Goal: Task Accomplishment & Management: Manage account settings

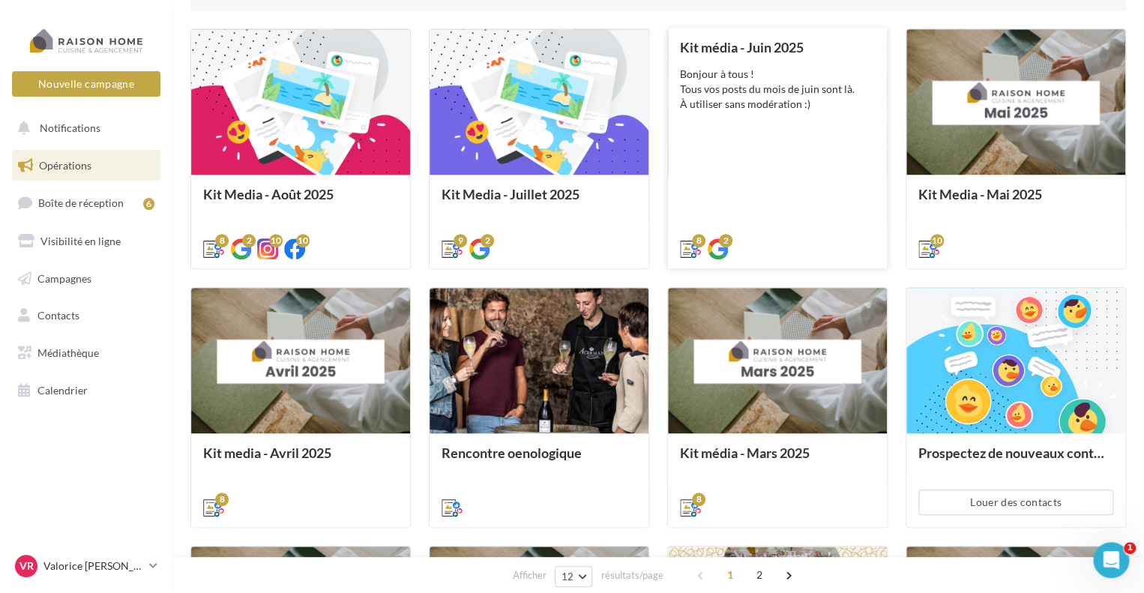
scroll to position [450, 0]
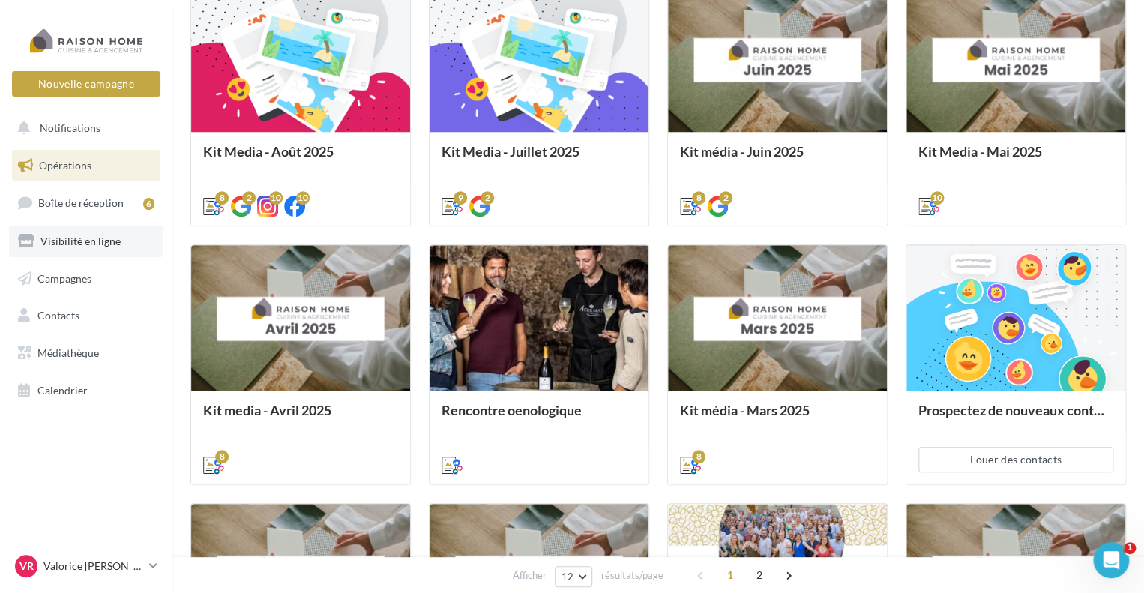
click at [93, 244] on span "Visibilité en ligne" at bounding box center [80, 241] width 80 height 13
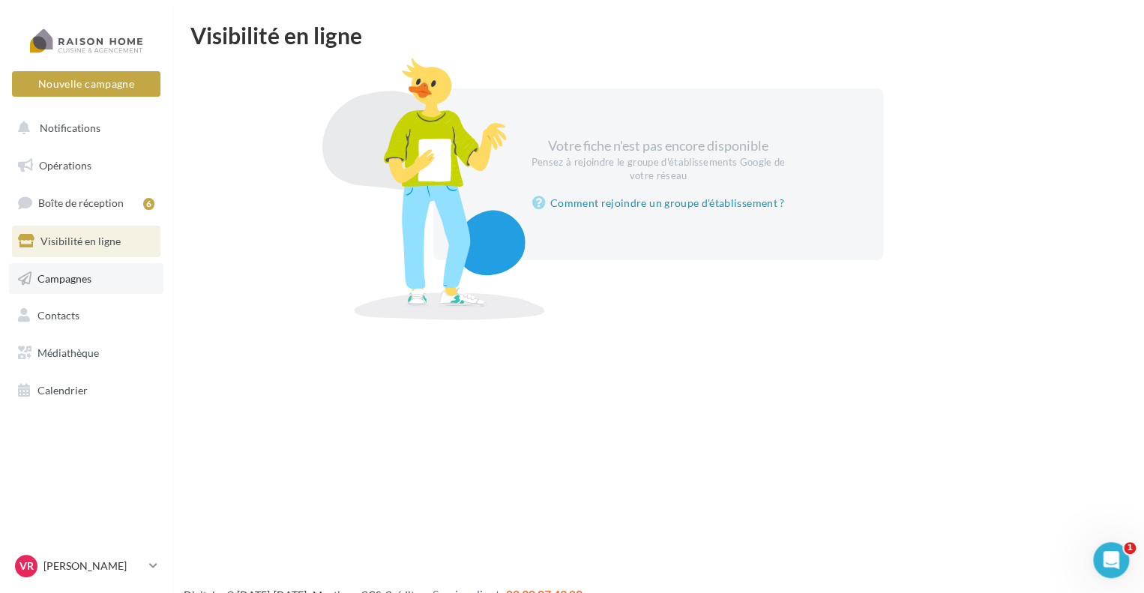
click at [88, 287] on link "Campagnes" at bounding box center [86, 278] width 154 height 31
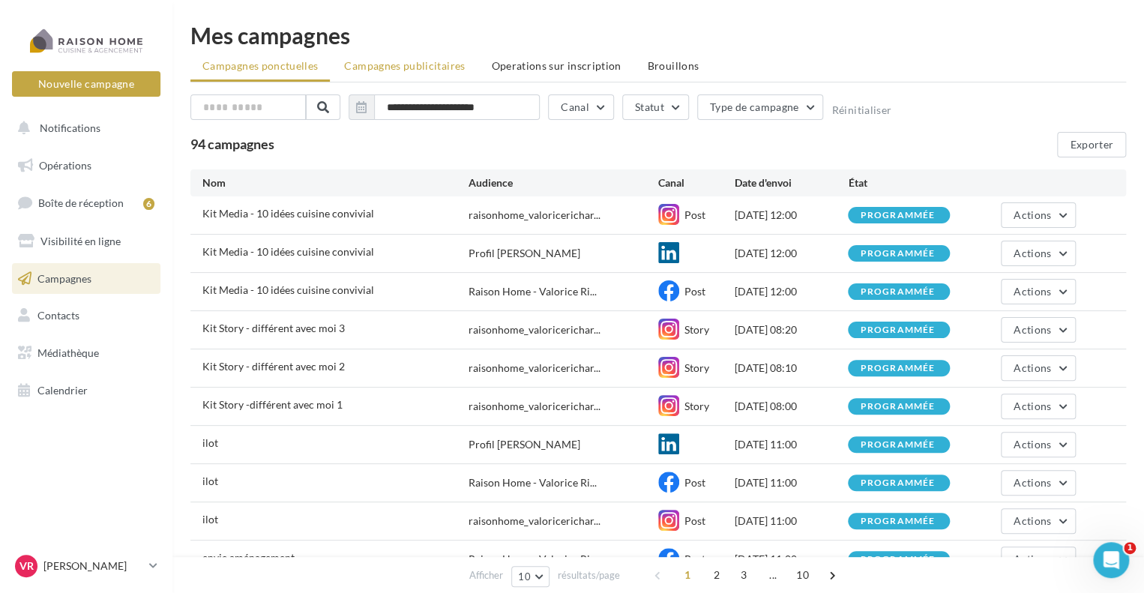
click at [442, 62] on span "Campagnes publicitaires" at bounding box center [404, 65] width 121 height 13
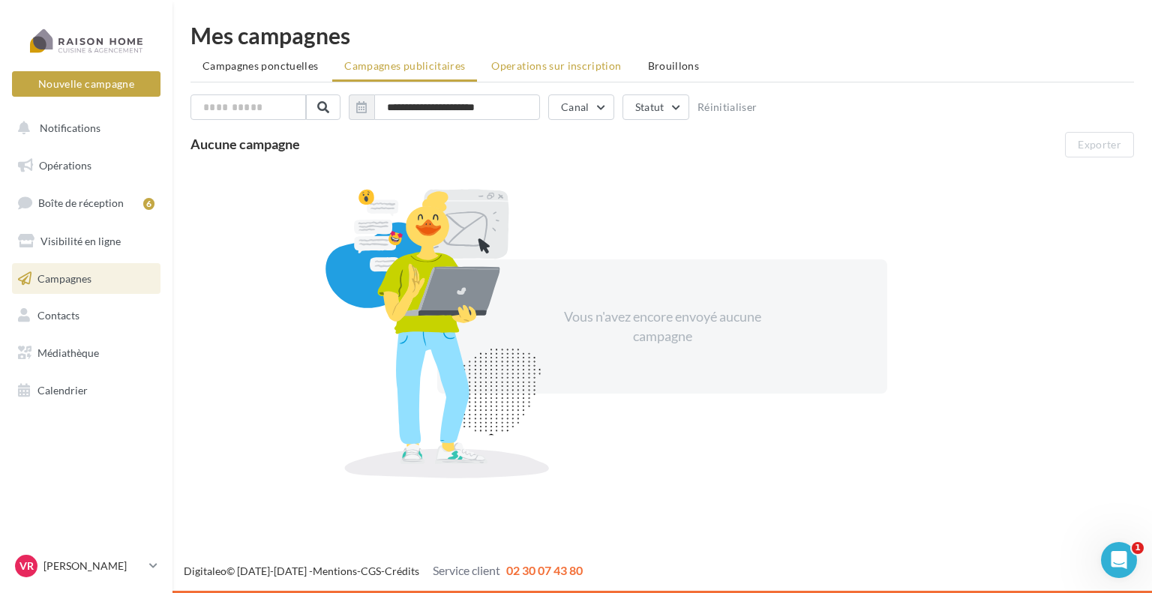
click at [523, 65] on span "Operations sur inscription" at bounding box center [556, 65] width 130 height 13
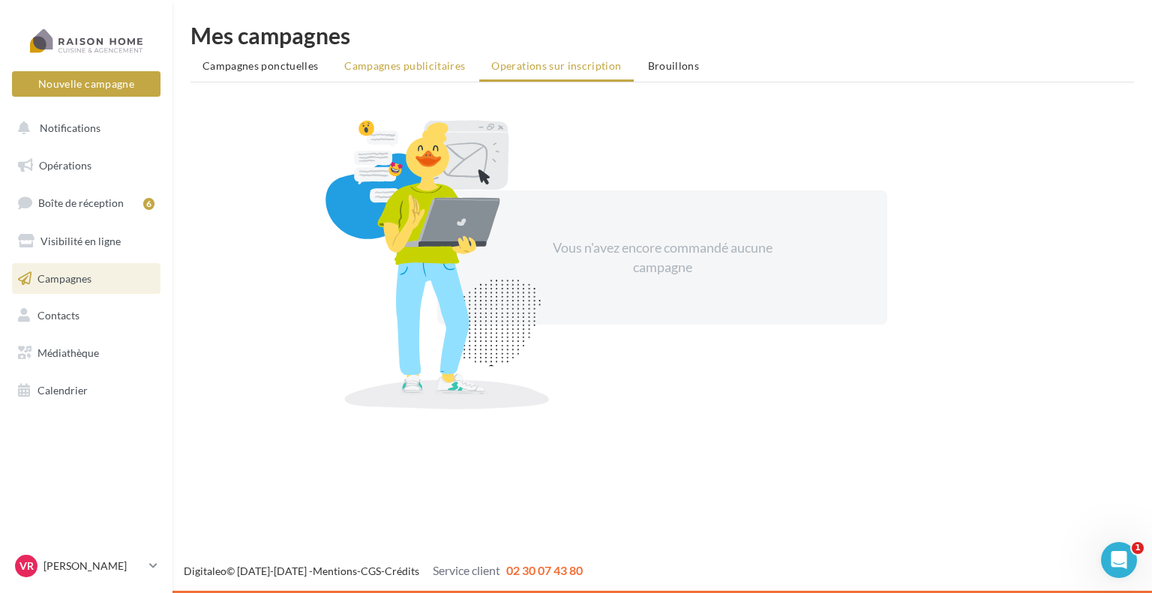
click at [409, 65] on span "Campagnes publicitaires" at bounding box center [404, 65] width 121 height 13
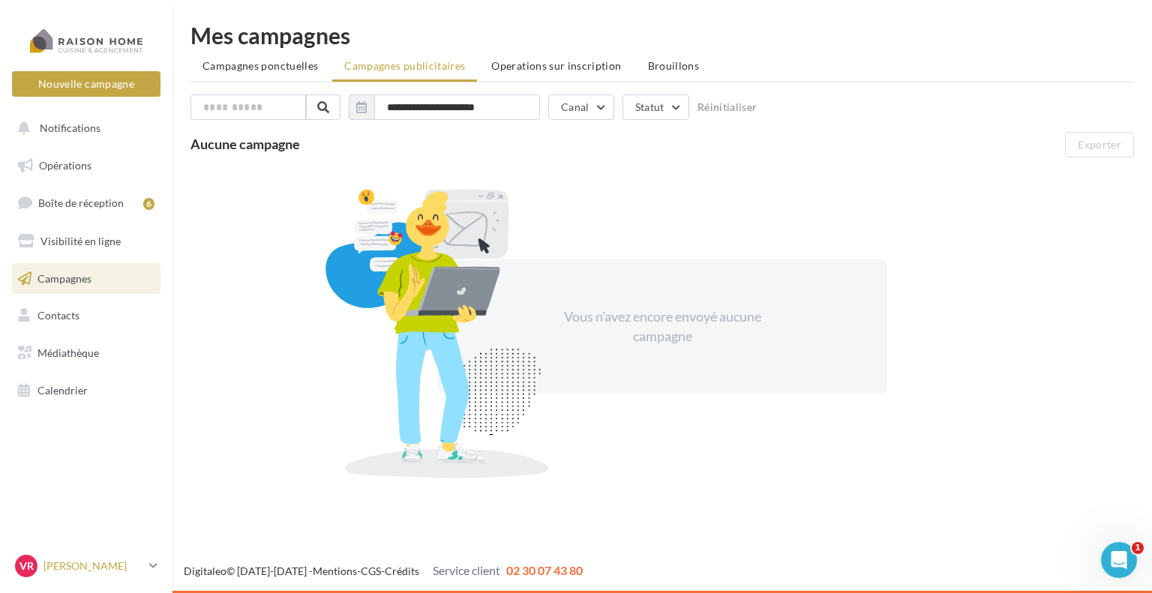
click at [81, 559] on p "Valorice [PERSON_NAME]" at bounding box center [93, 566] width 100 height 15
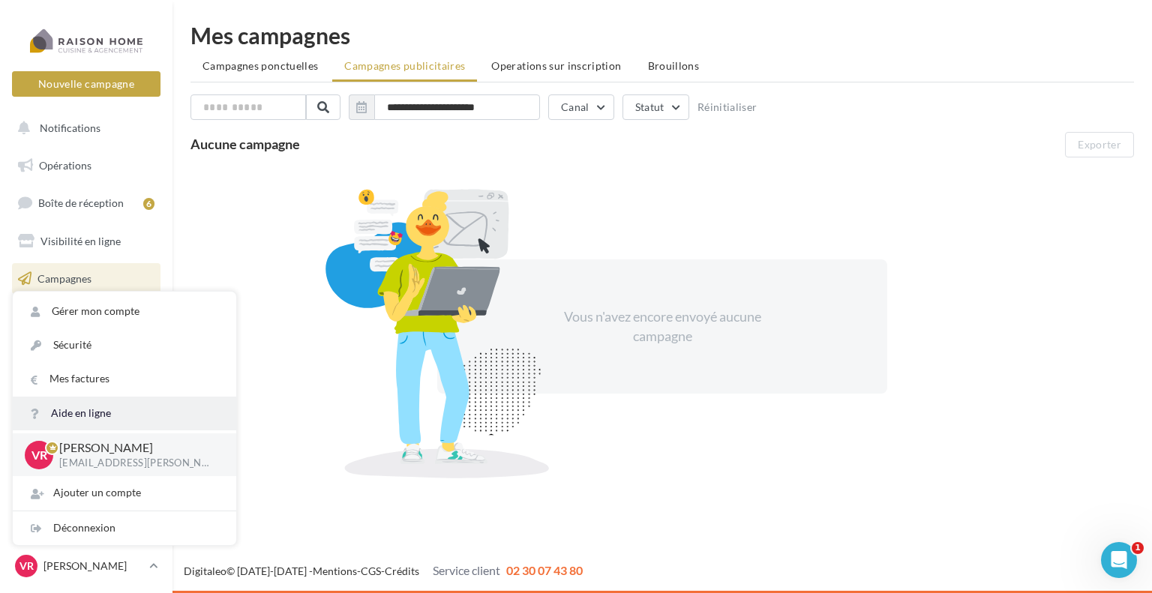
click at [79, 424] on link "Aide en ligne" at bounding box center [124, 414] width 223 height 34
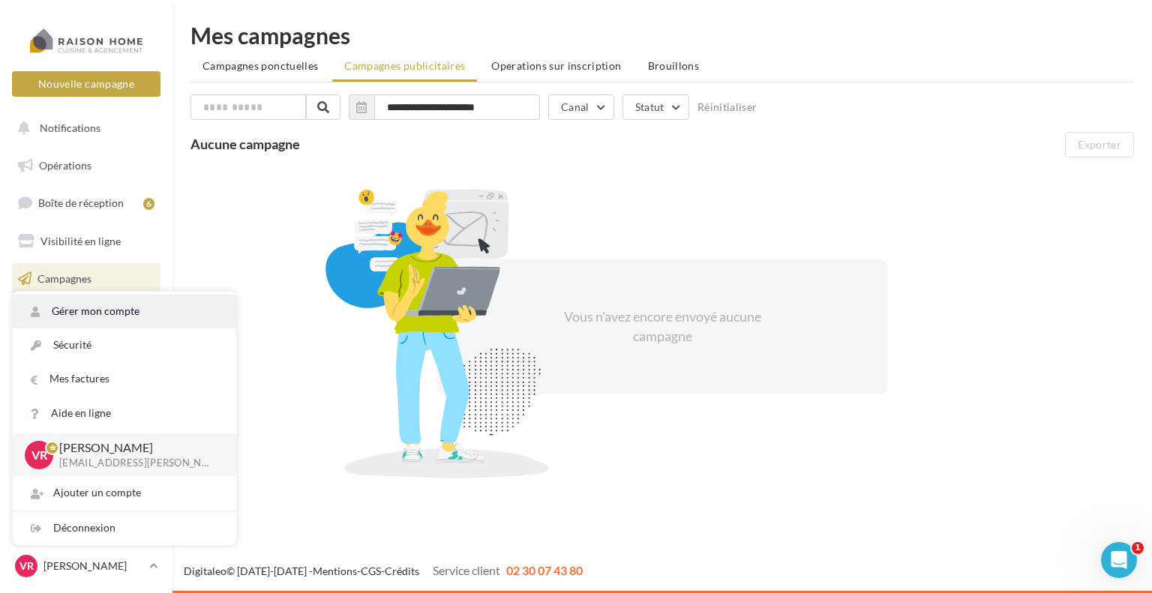
click at [109, 316] on link "Gérer mon compte" at bounding box center [124, 312] width 223 height 34
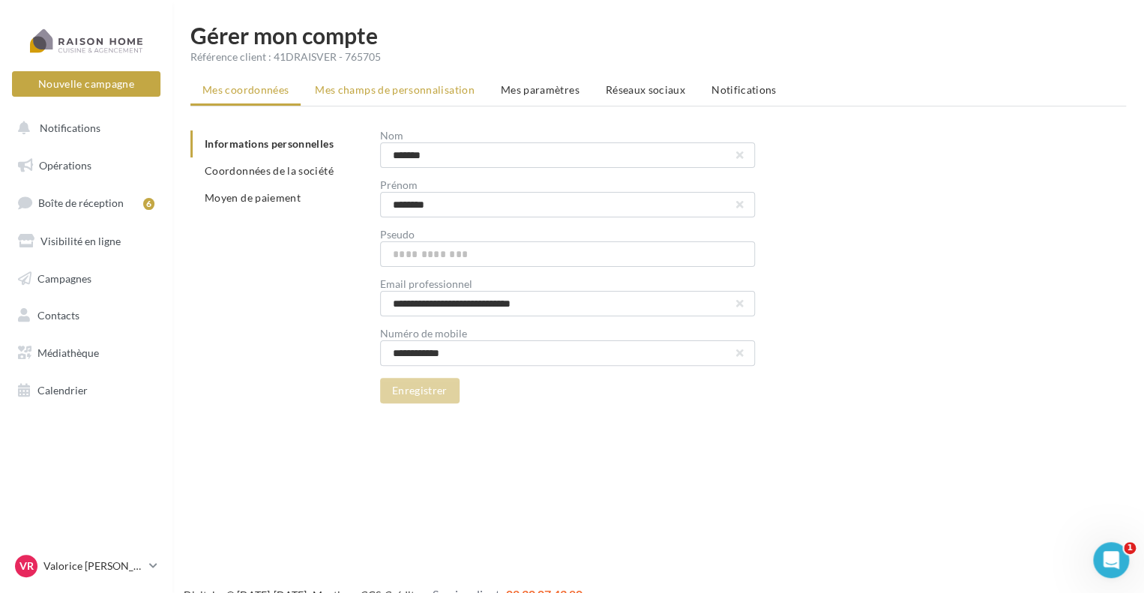
click at [395, 95] on span "Mes champs de personnalisation" at bounding box center [395, 89] width 160 height 13
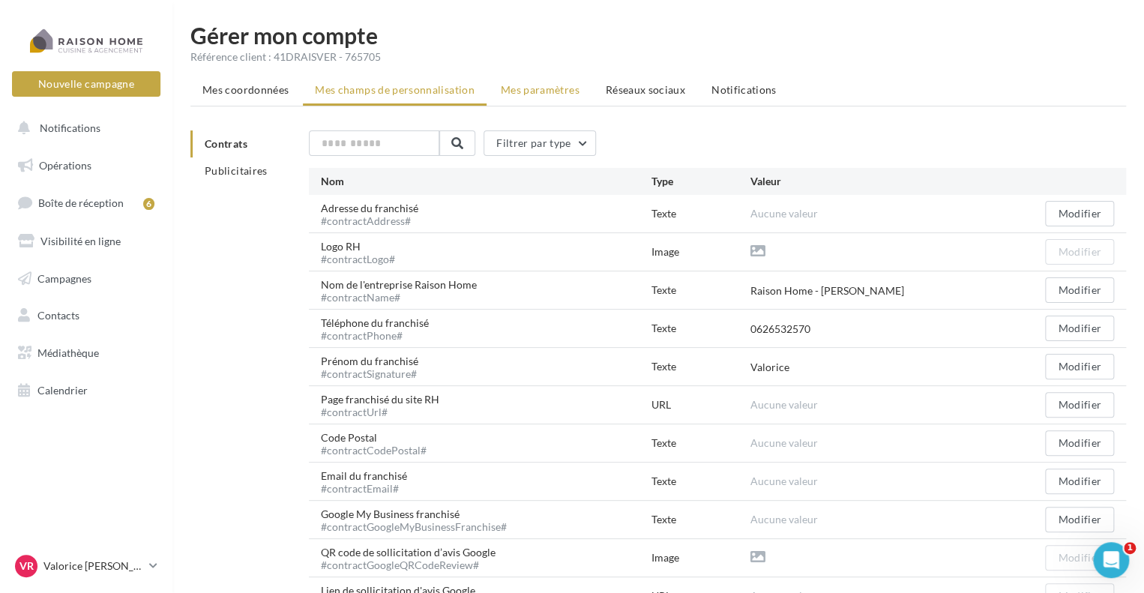
click at [540, 97] on li "Mes paramètres" at bounding box center [540, 89] width 103 height 27
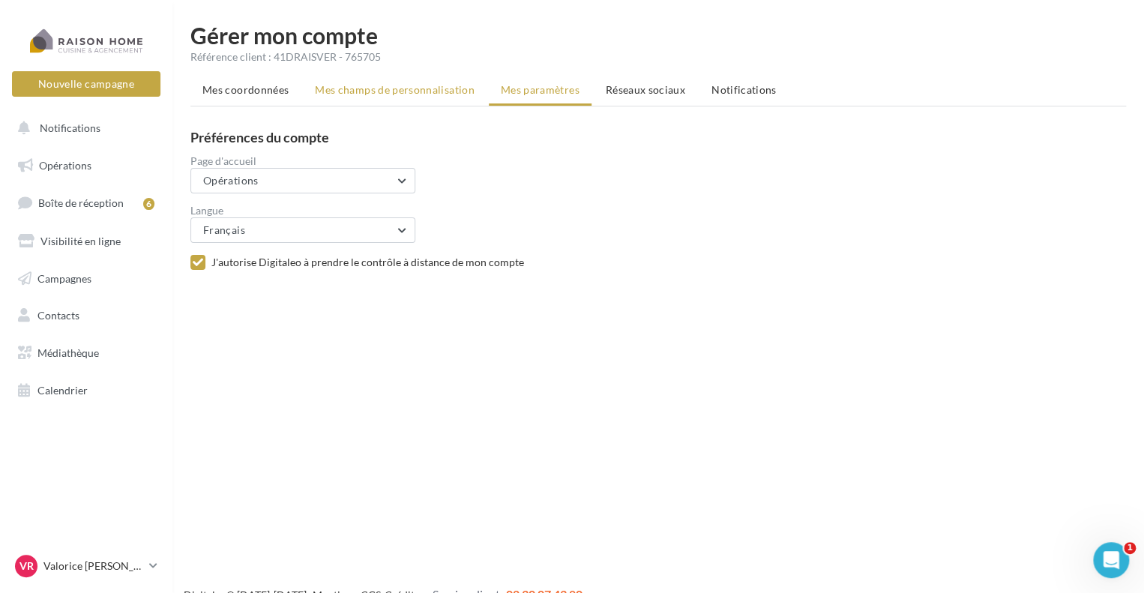
click at [443, 86] on span "Mes champs de personnalisation" at bounding box center [395, 89] width 160 height 13
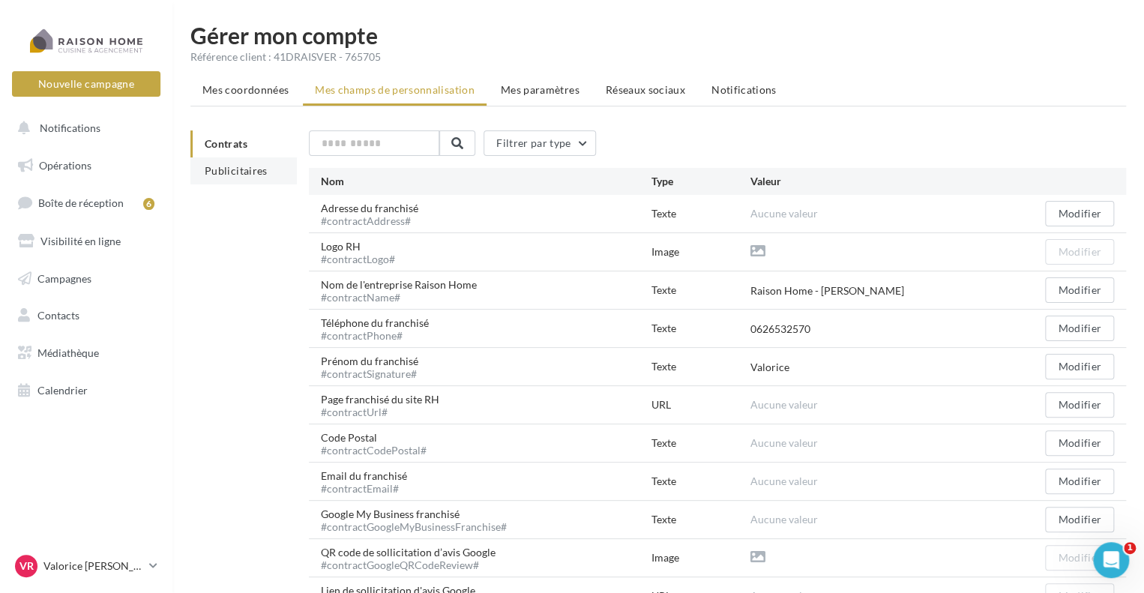
click at [216, 159] on li "Publicitaires" at bounding box center [243, 170] width 106 height 27
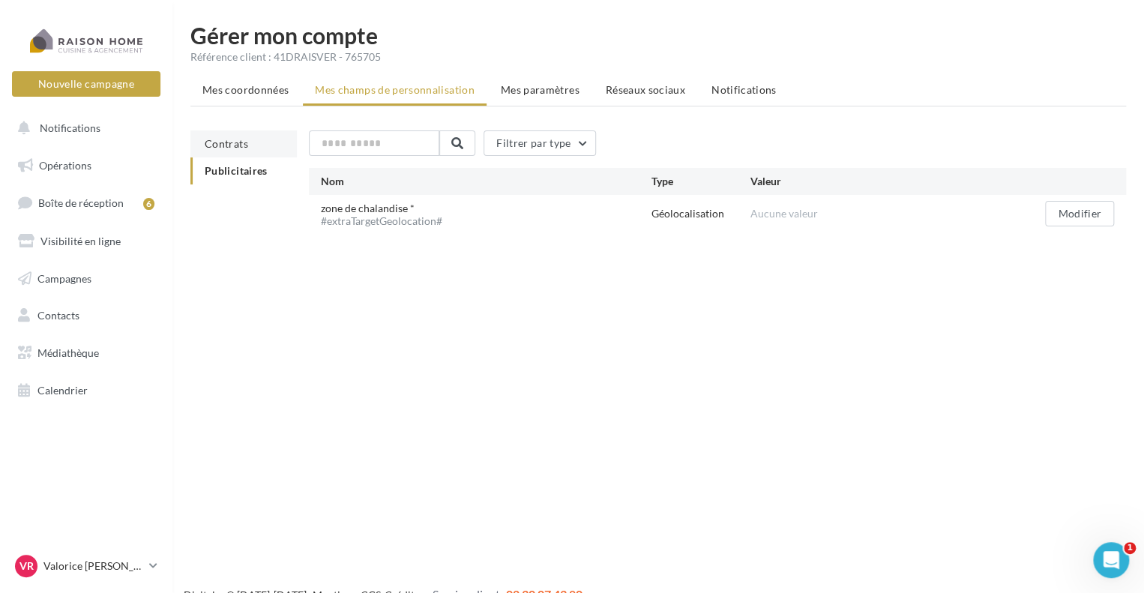
click at [226, 148] on span "Contrats" at bounding box center [226, 143] width 43 height 13
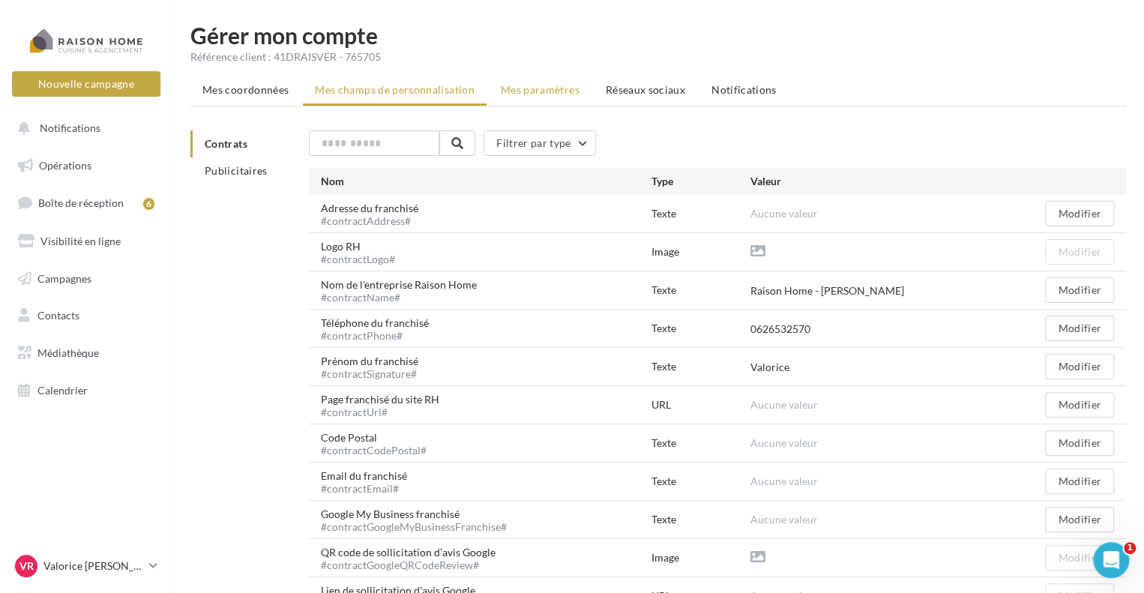
click at [528, 86] on span "Mes paramètres" at bounding box center [540, 89] width 79 height 13
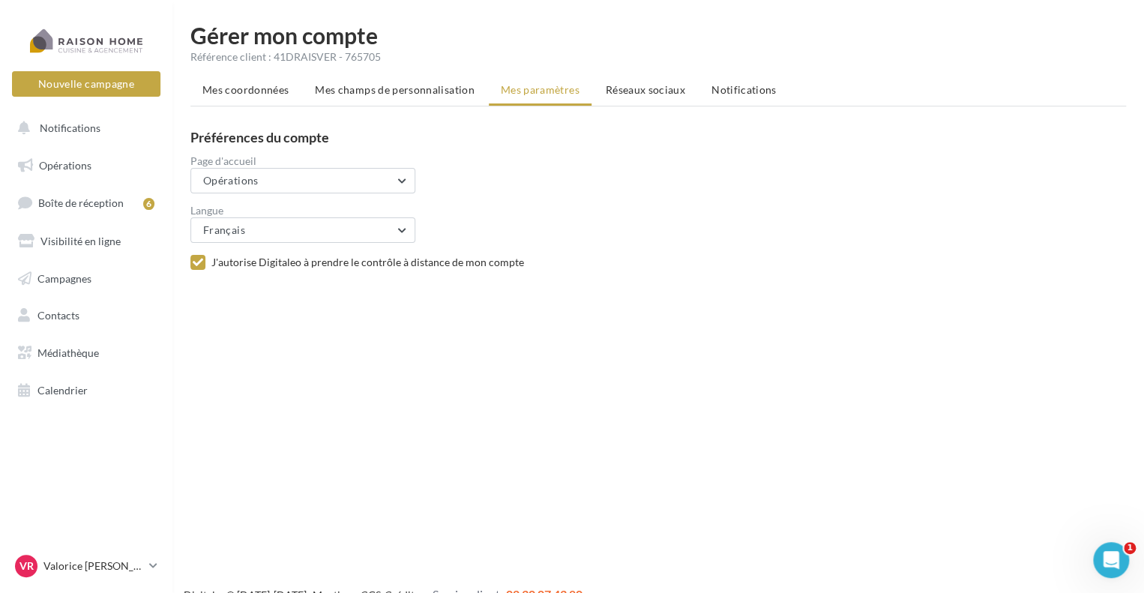
click at [646, 91] on span "Réseaux sociaux" at bounding box center [645, 89] width 79 height 13
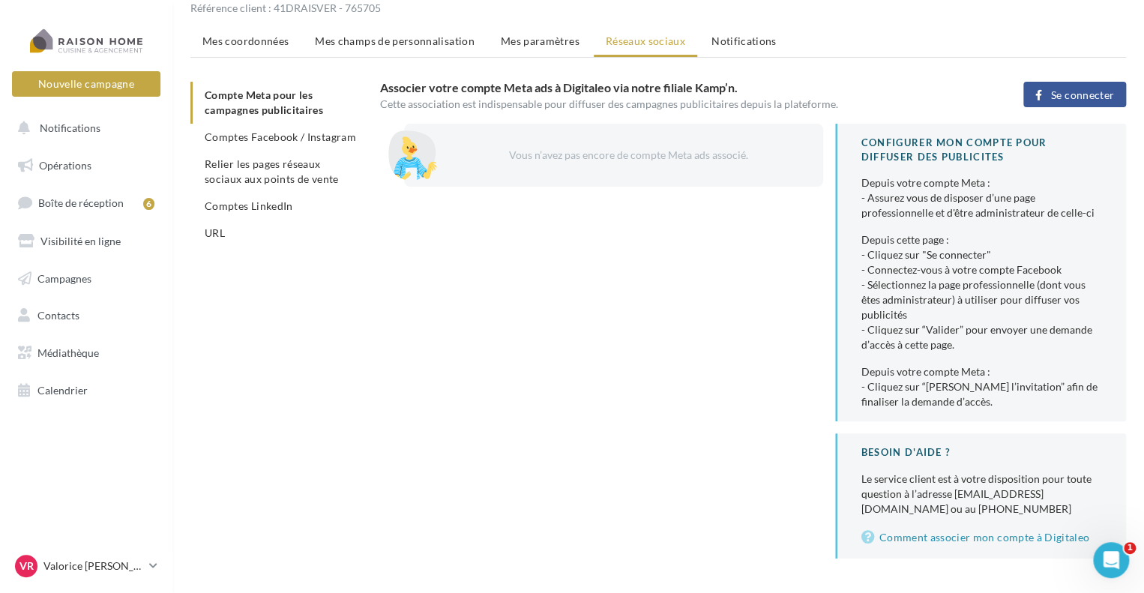
scroll to position [78, 0]
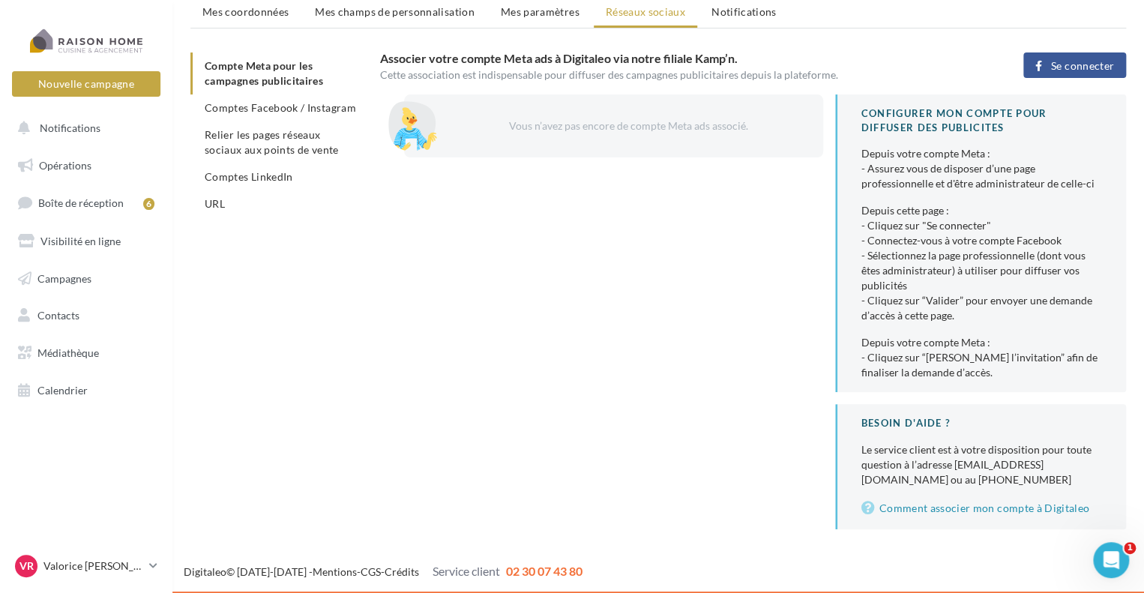
click at [1089, 63] on span "Se connecter" at bounding box center [1082, 66] width 63 height 12
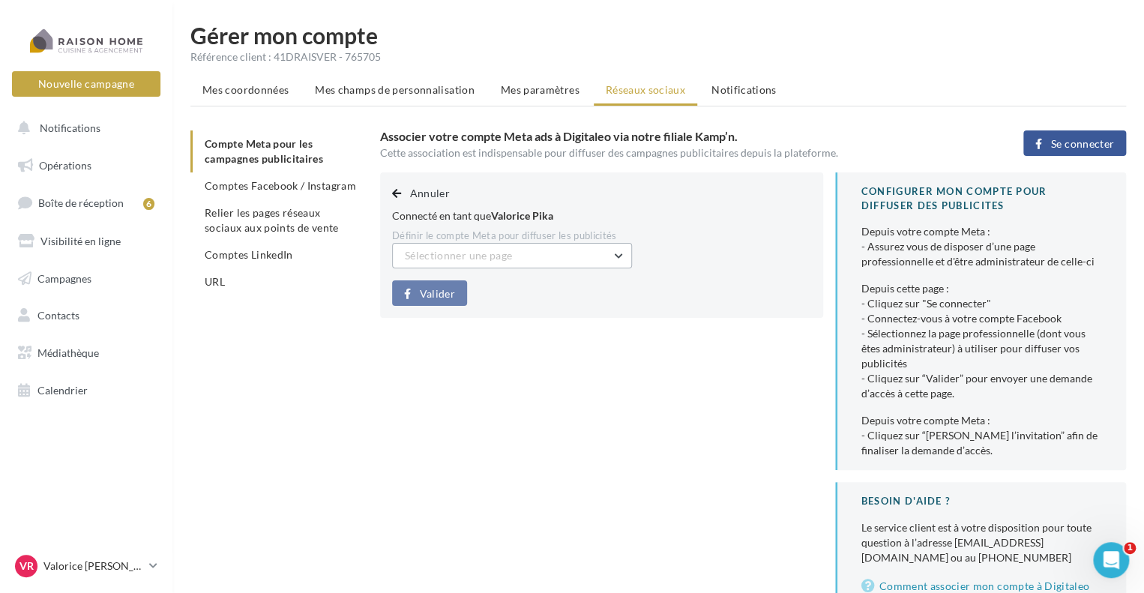
click at [560, 267] on button "Sélectionner une page" at bounding box center [512, 255] width 240 height 25
click at [565, 295] on span "Raison Home - [PERSON_NAME] (Admin)" at bounding box center [493, 301] width 154 height 28
click at [447, 302] on button "Valider" at bounding box center [429, 292] width 75 height 25
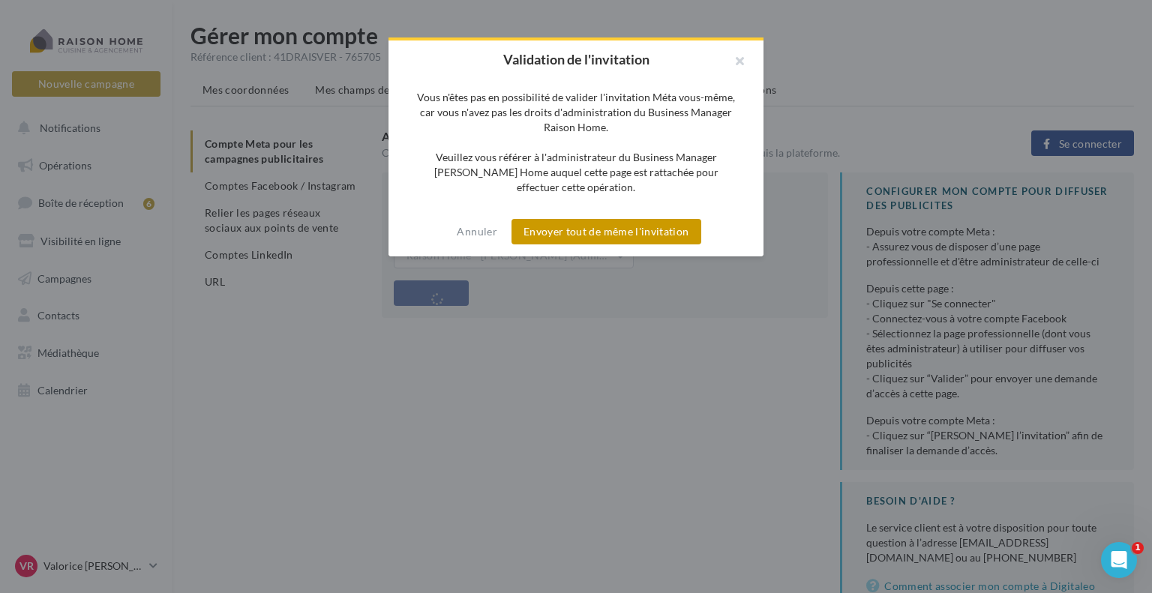
click at [667, 219] on button "Envoyer tout de même l'invitation" at bounding box center [606, 231] width 190 height 25
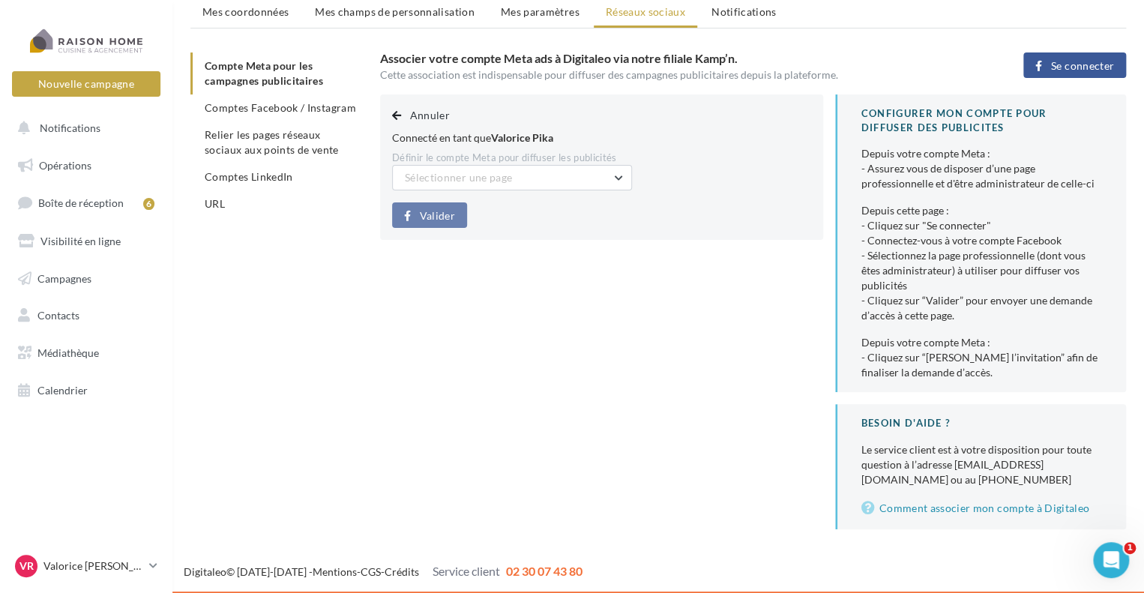
scroll to position [3, 0]
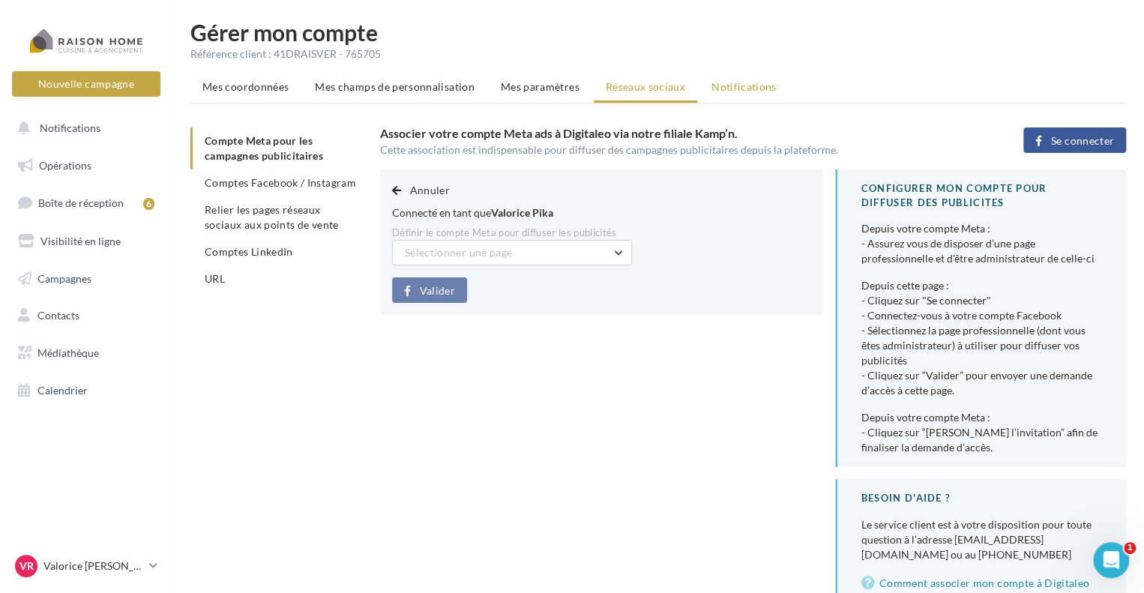
click at [751, 86] on span "Notifications" at bounding box center [744, 86] width 65 height 13
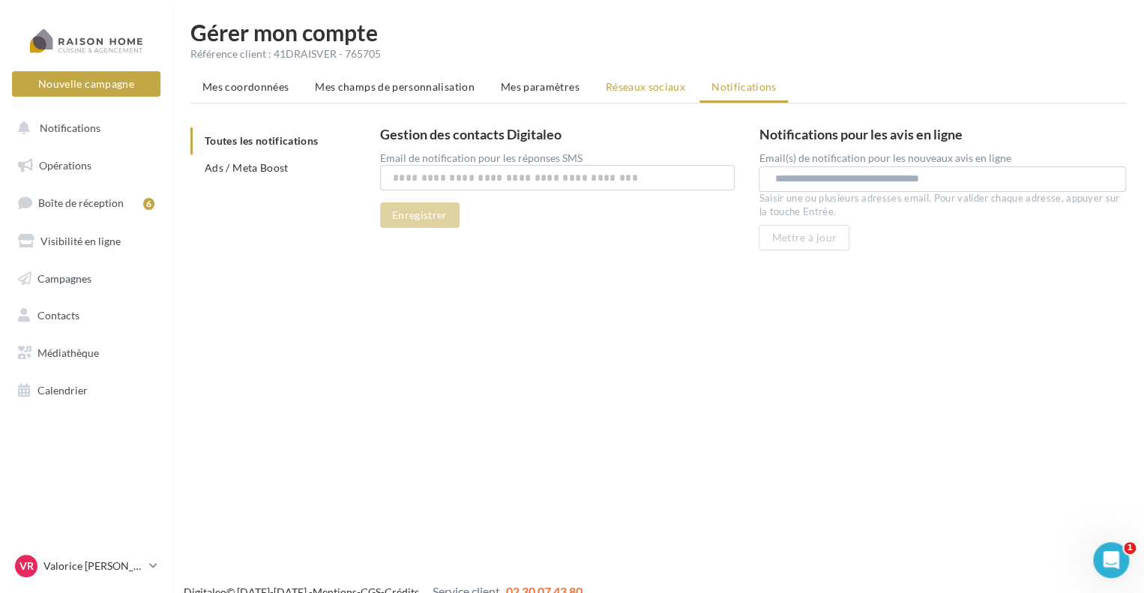
click at [622, 80] on span "Réseaux sociaux" at bounding box center [645, 86] width 79 height 13
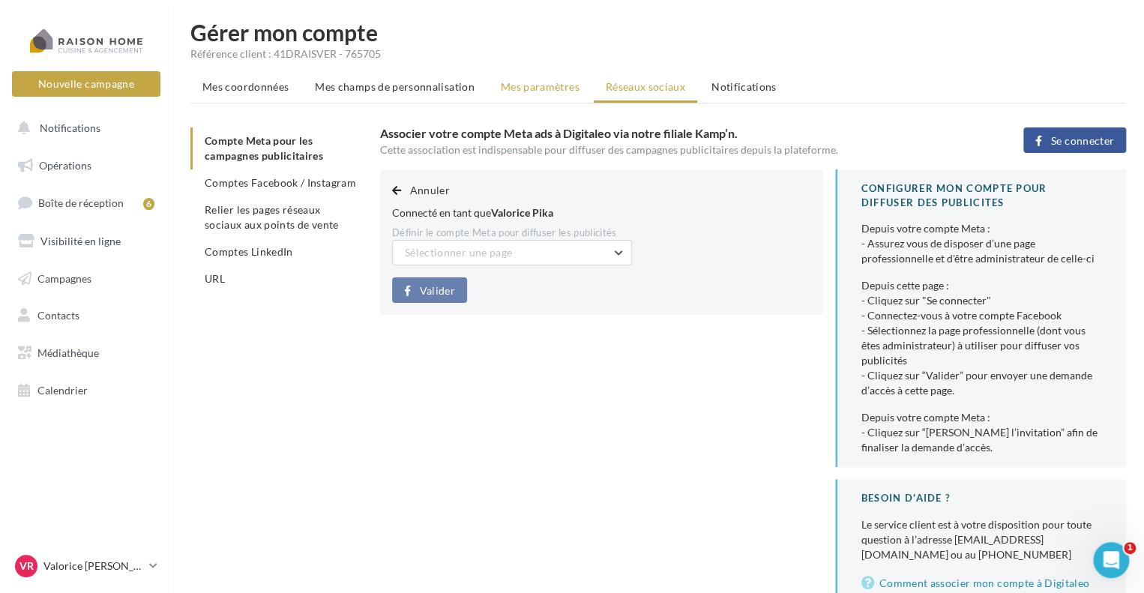
click at [551, 79] on li "Mes paramètres" at bounding box center [540, 86] width 103 height 27
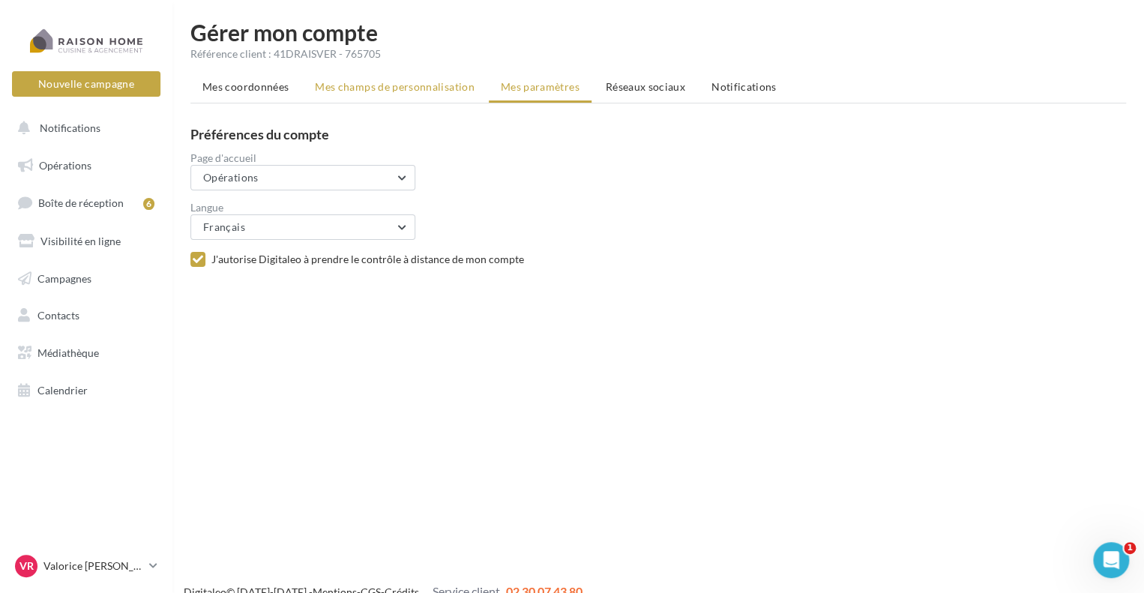
click at [426, 91] on span "Mes champs de personnalisation" at bounding box center [395, 86] width 160 height 13
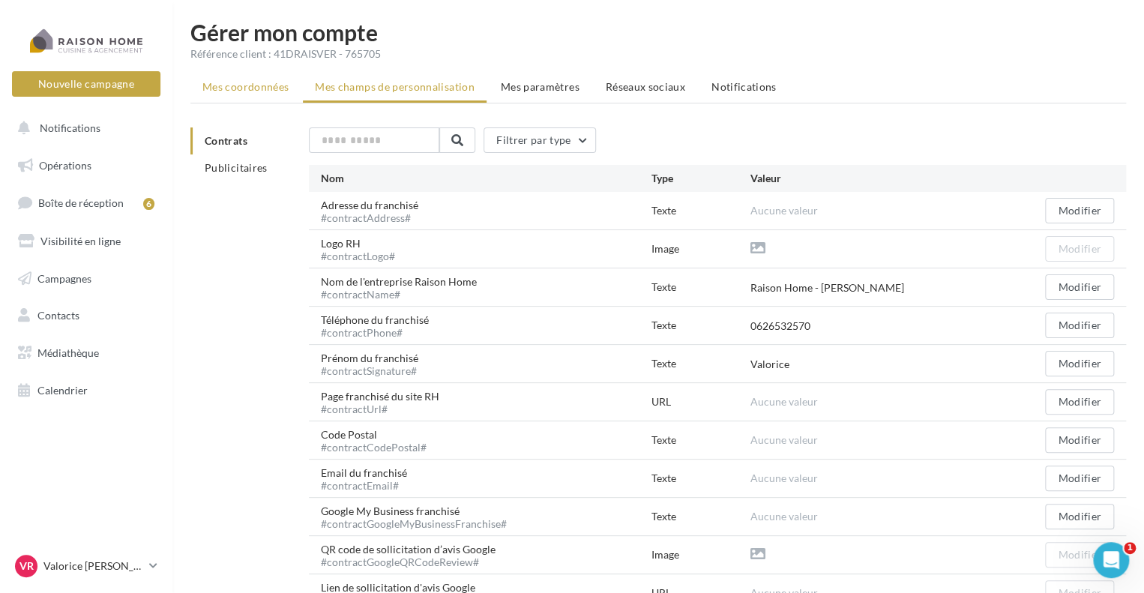
click at [259, 94] on li "Mes coordonnées" at bounding box center [245, 86] width 110 height 27
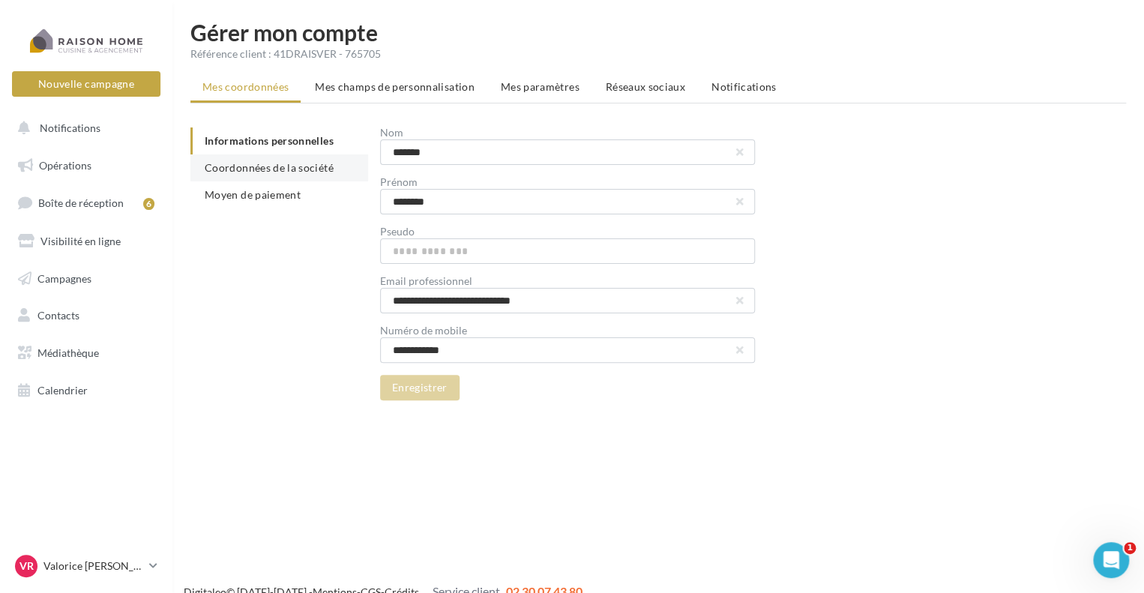
click at [262, 176] on li "Coordonnées de la société" at bounding box center [279, 167] width 178 height 27
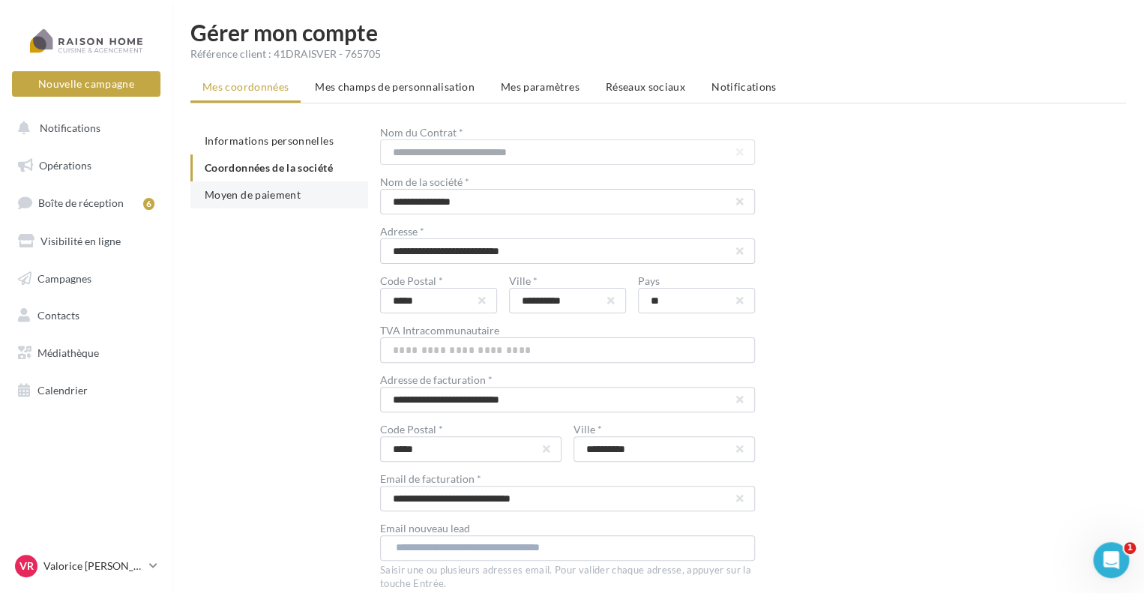
click at [274, 205] on li "Moyen de paiement" at bounding box center [279, 194] width 178 height 27
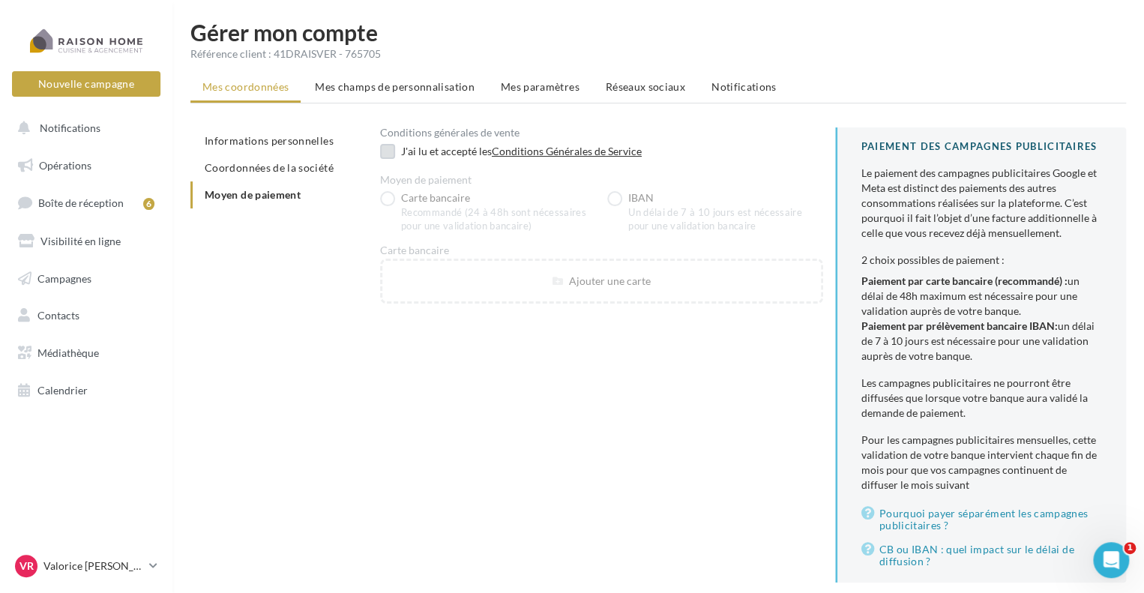
click at [392, 151] on label at bounding box center [387, 151] width 15 height 15
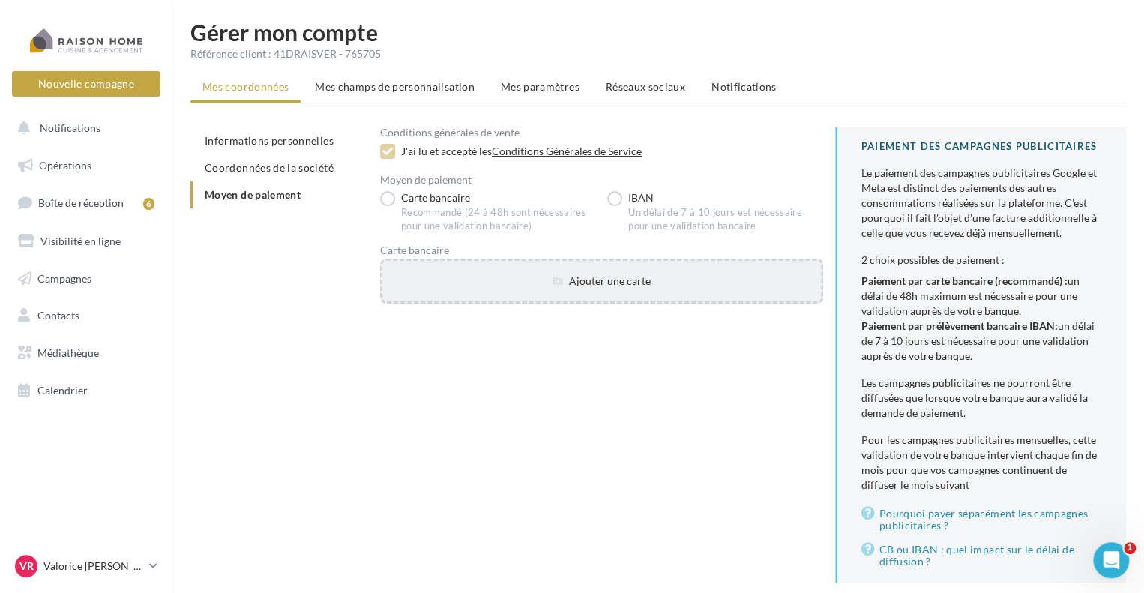
click at [545, 281] on div "Ajouter une carte" at bounding box center [601, 281] width 439 height 15
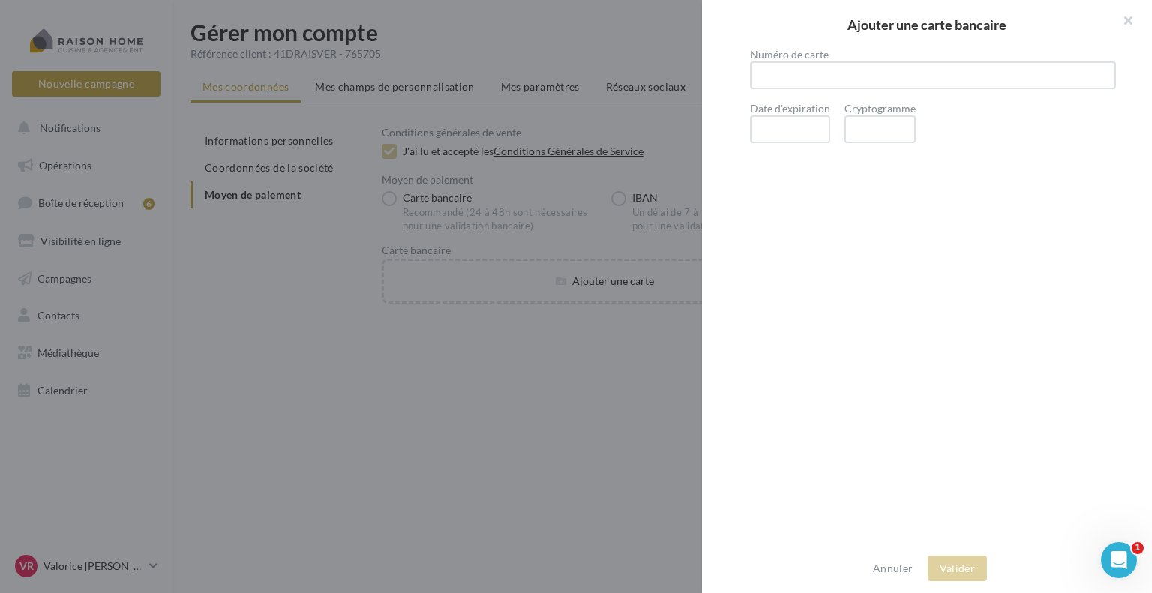
click at [812, 64] on div at bounding box center [933, 75] width 366 height 28
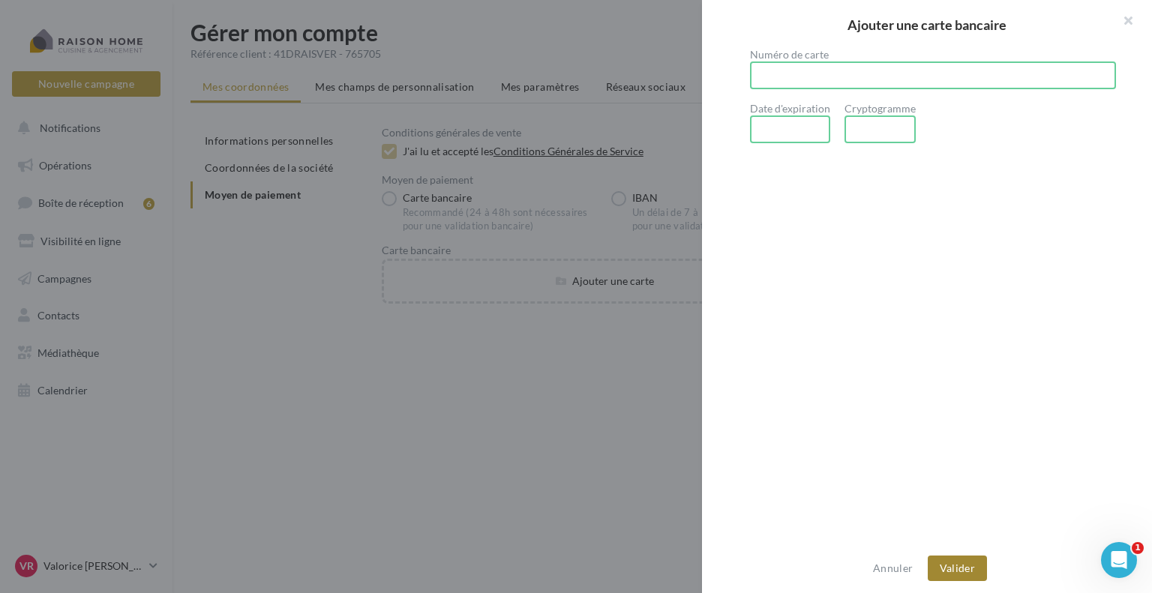
click at [977, 572] on button "Valider" at bounding box center [956, 568] width 59 height 25
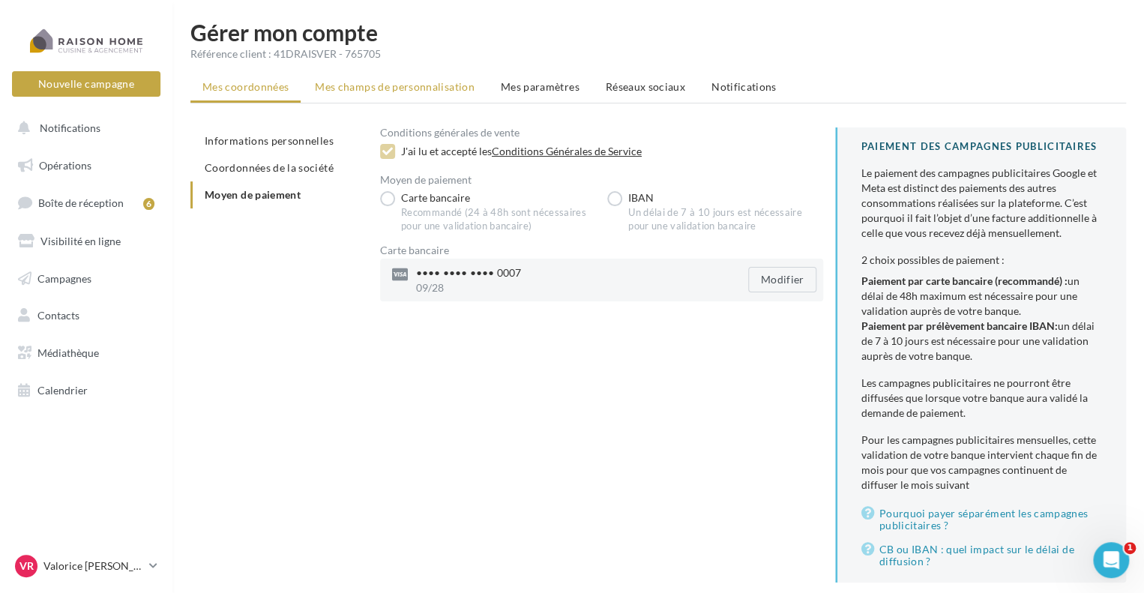
click at [402, 92] on span "Mes champs de personnalisation" at bounding box center [395, 86] width 160 height 13
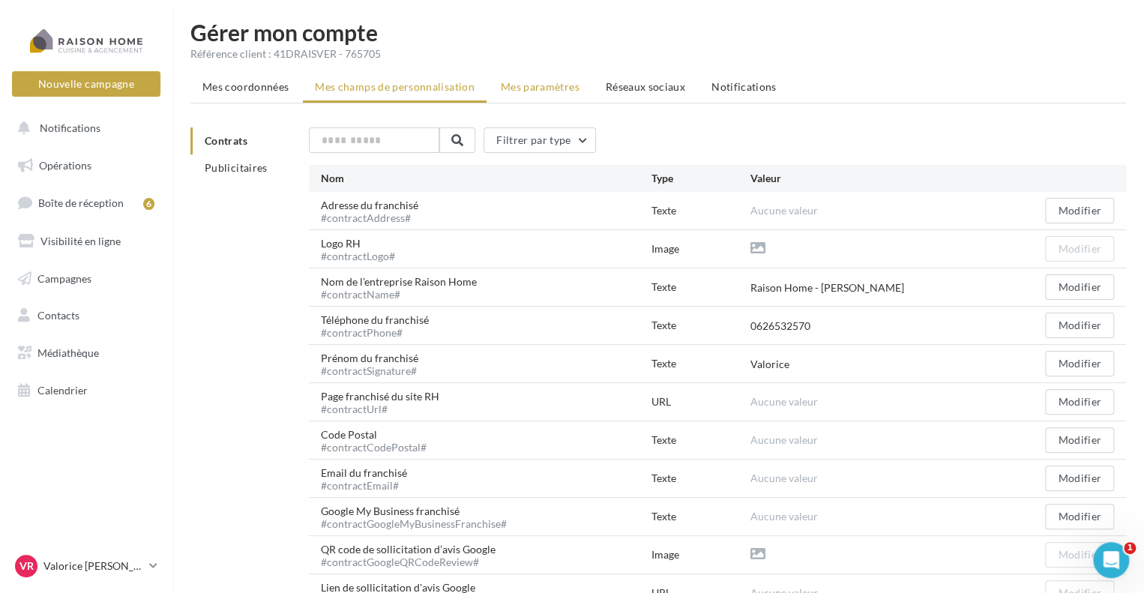
click at [540, 83] on span "Mes paramètres" at bounding box center [540, 86] width 79 height 13
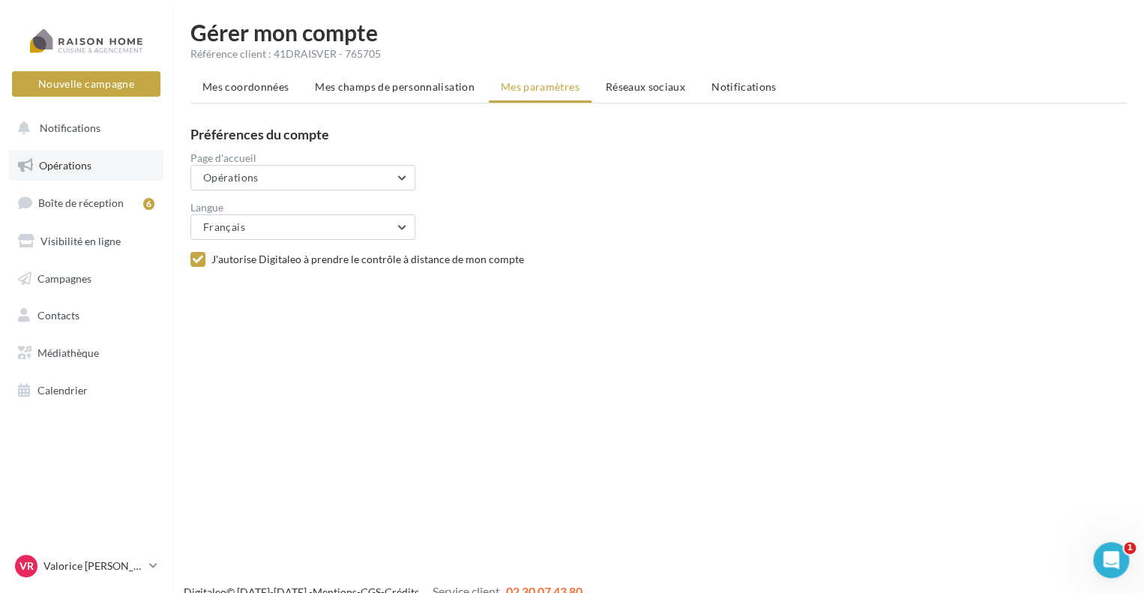
click at [79, 175] on link "Opérations" at bounding box center [86, 165] width 154 height 31
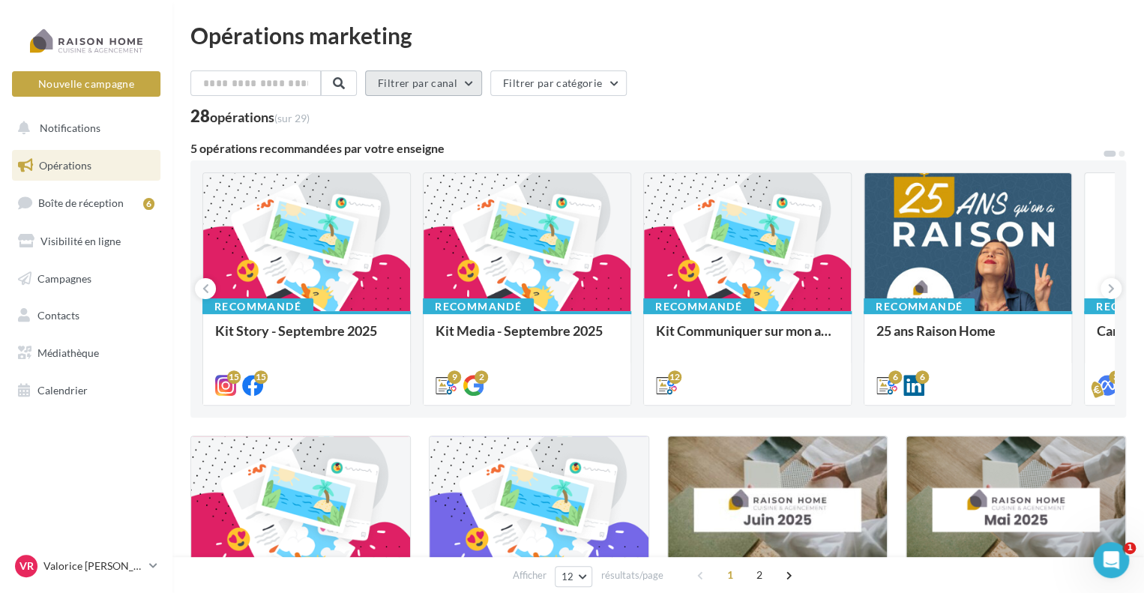
click at [476, 88] on button "Filtrer par canal" at bounding box center [423, 82] width 117 height 25
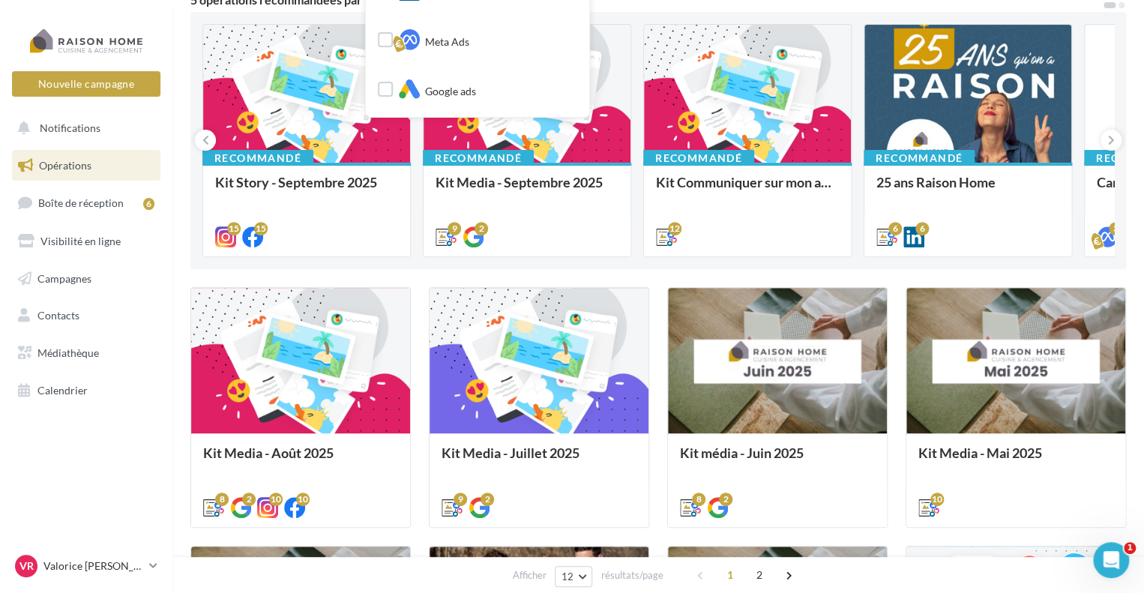
scroll to position [150, 0]
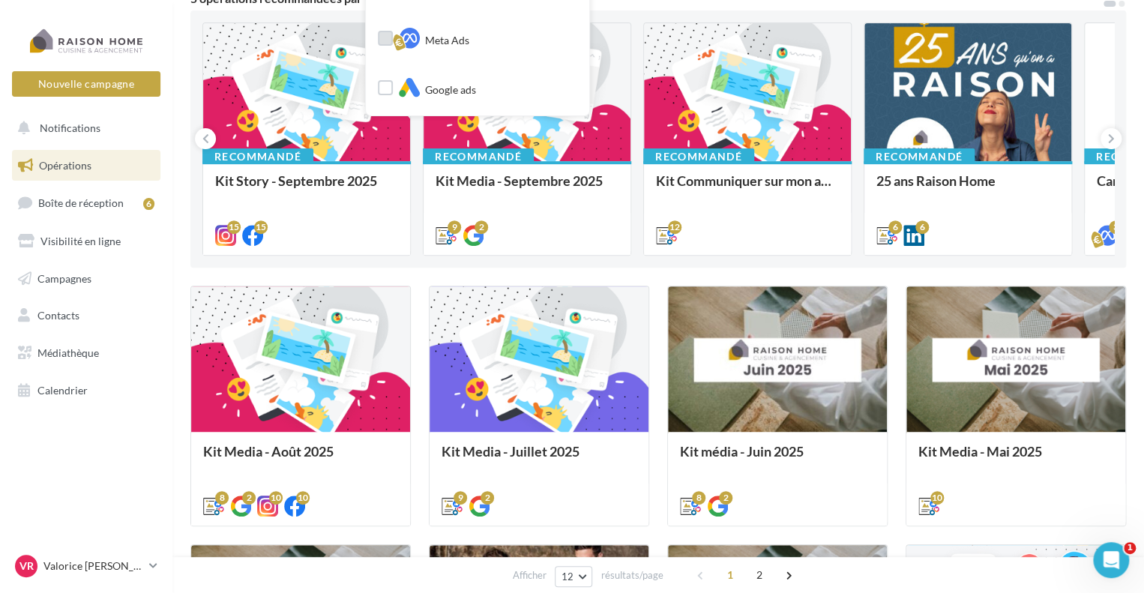
click at [393, 36] on label at bounding box center [385, 38] width 15 height 15
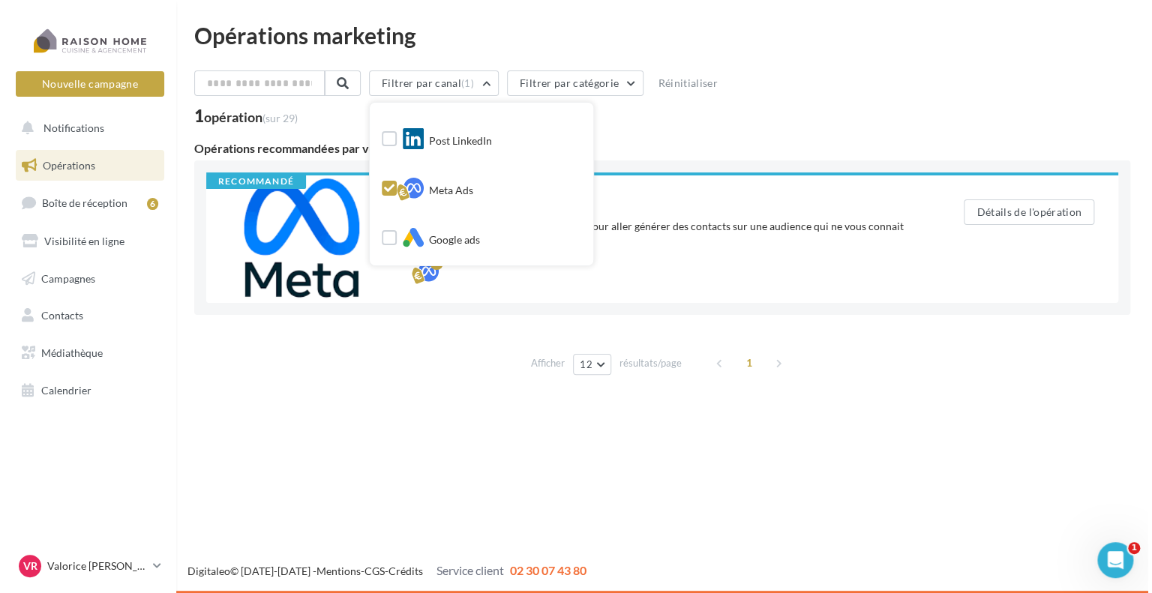
scroll to position [0, 0]
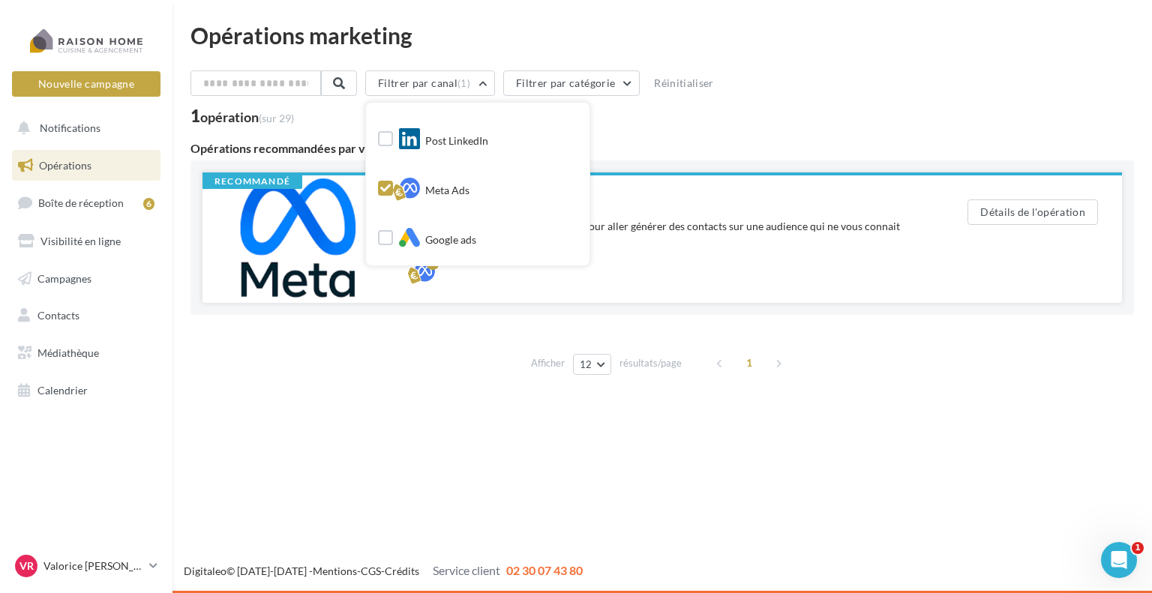
click at [314, 255] on div at bounding box center [295, 238] width 187 height 127
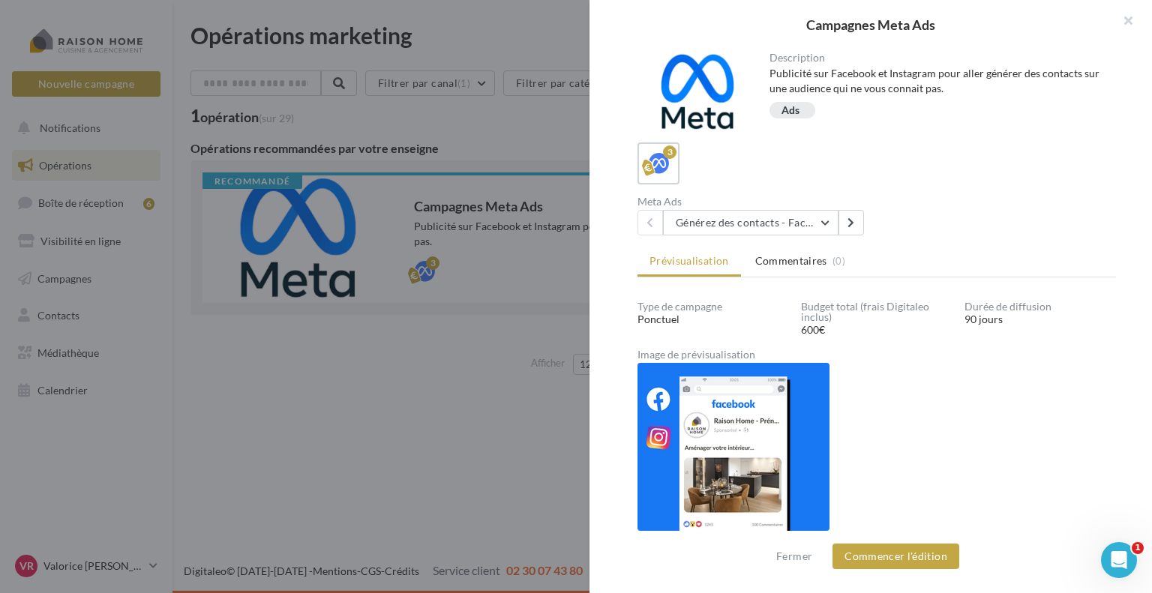
scroll to position [103, 0]
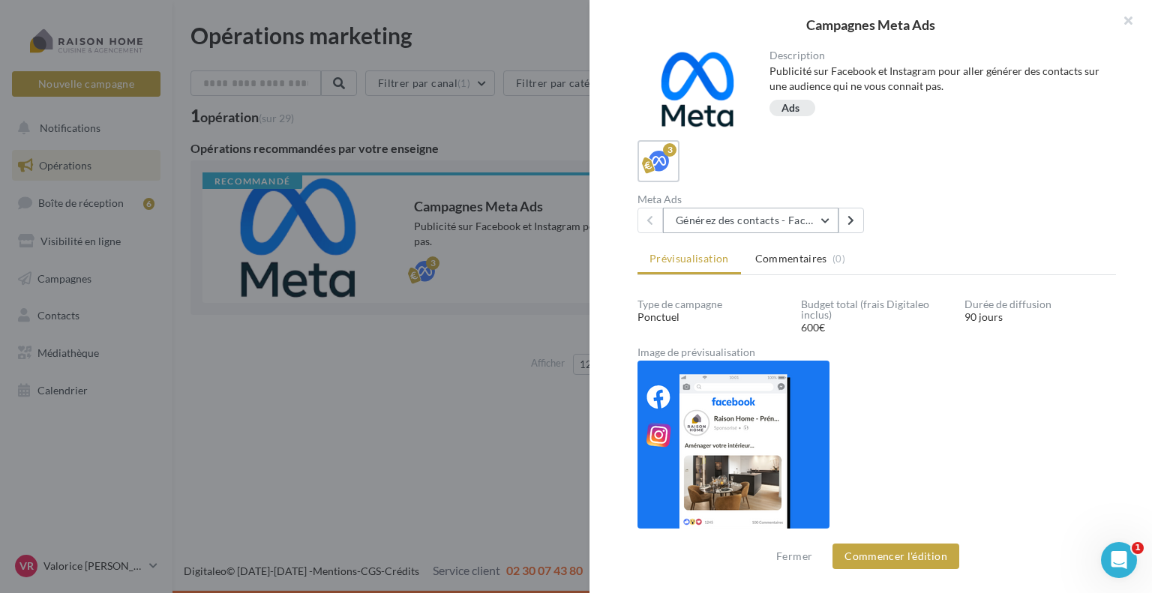
click at [828, 221] on button "Générez des contacts - Facebook Lead Ads 3 mois" at bounding box center [750, 220] width 175 height 25
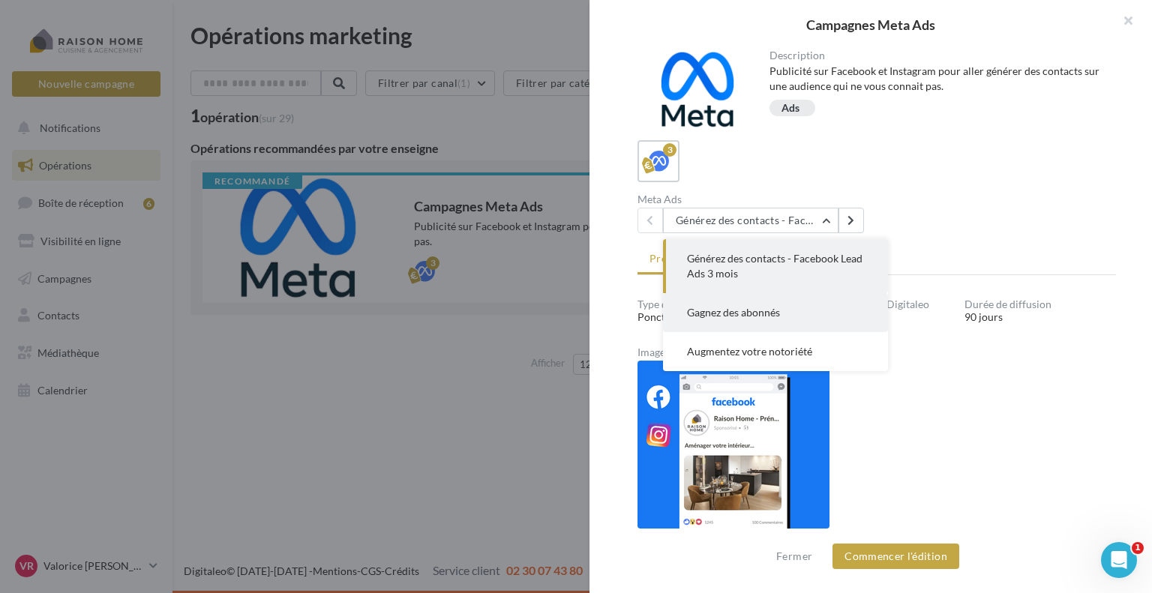
click at [806, 309] on button "Gagnez des abonnés" at bounding box center [775, 312] width 225 height 39
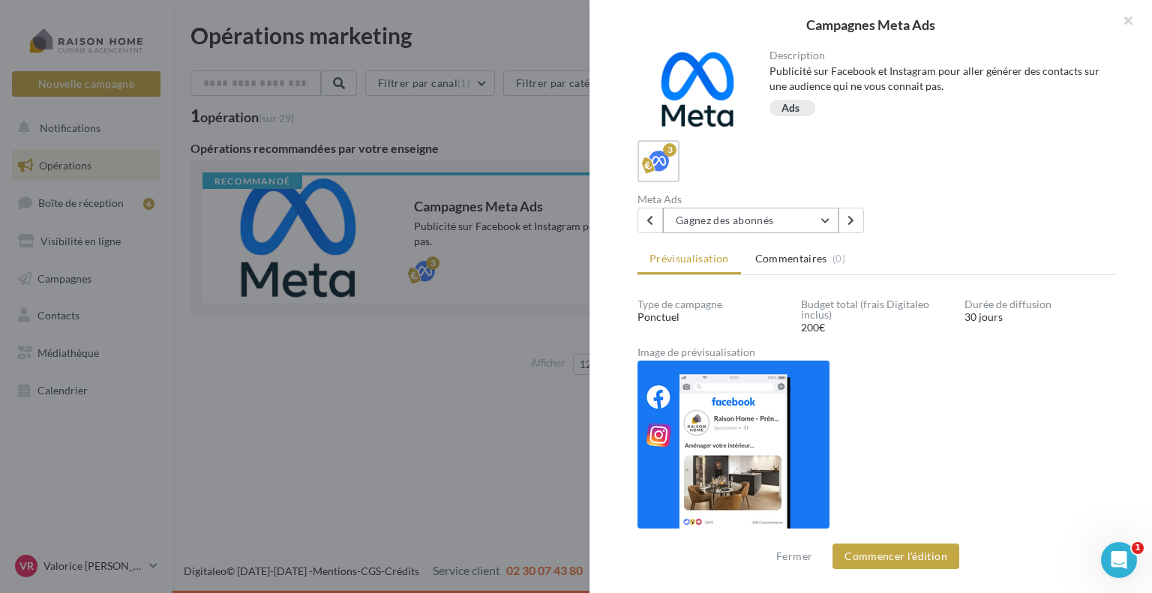
click at [828, 224] on button "Gagnez des abonnés" at bounding box center [750, 220] width 175 height 25
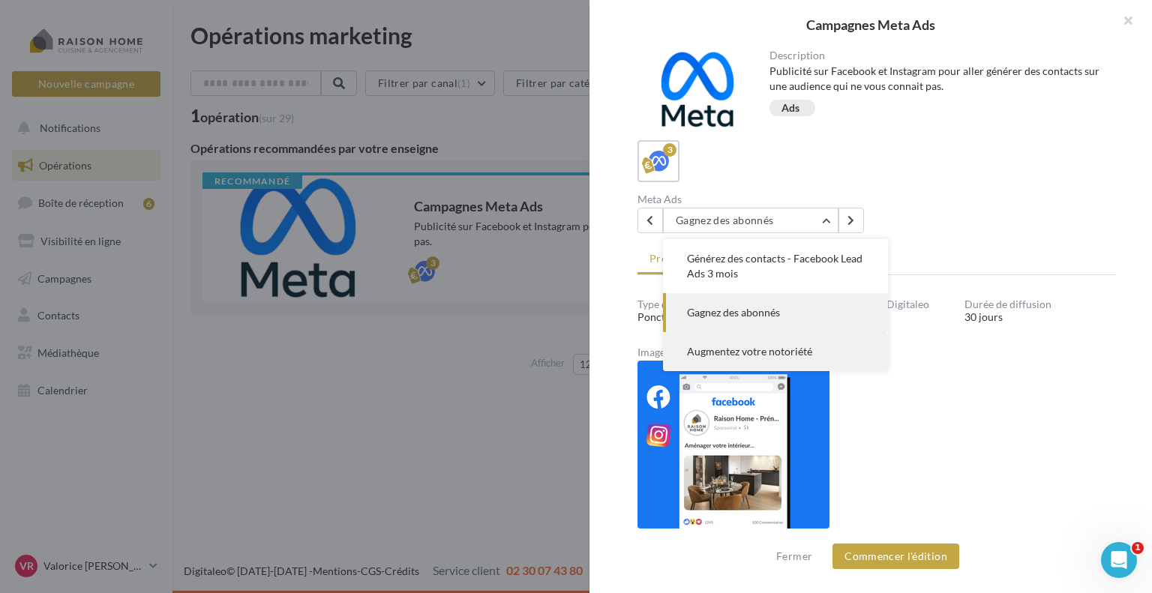
click at [768, 352] on span "Augmentez votre notoriété" at bounding box center [749, 351] width 125 height 13
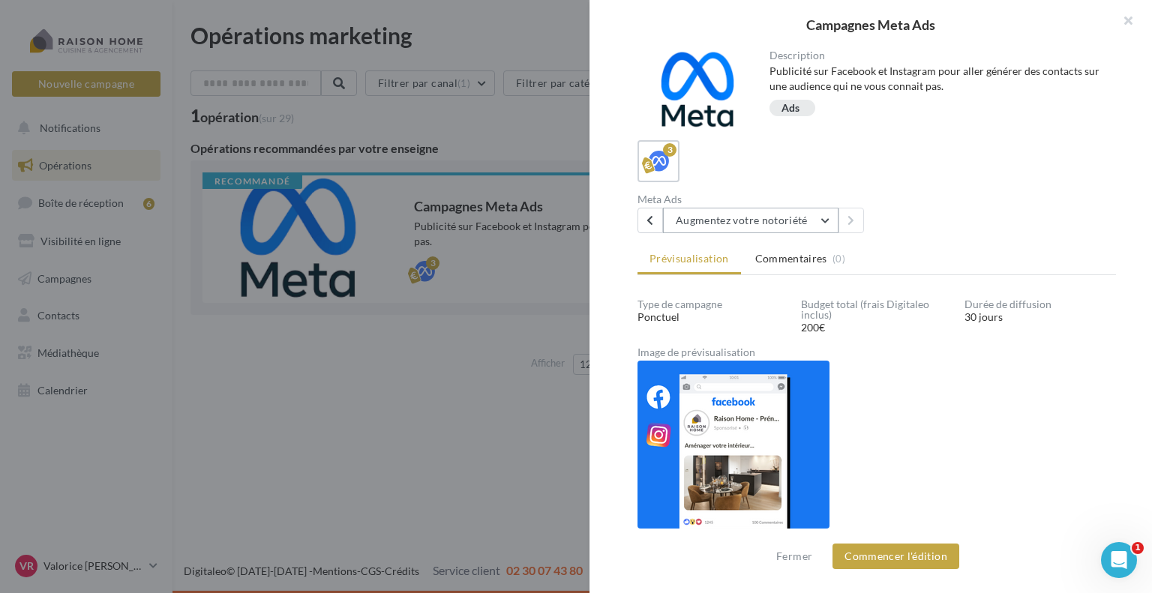
click at [824, 221] on button "Augmentez votre notoriété" at bounding box center [750, 220] width 175 height 25
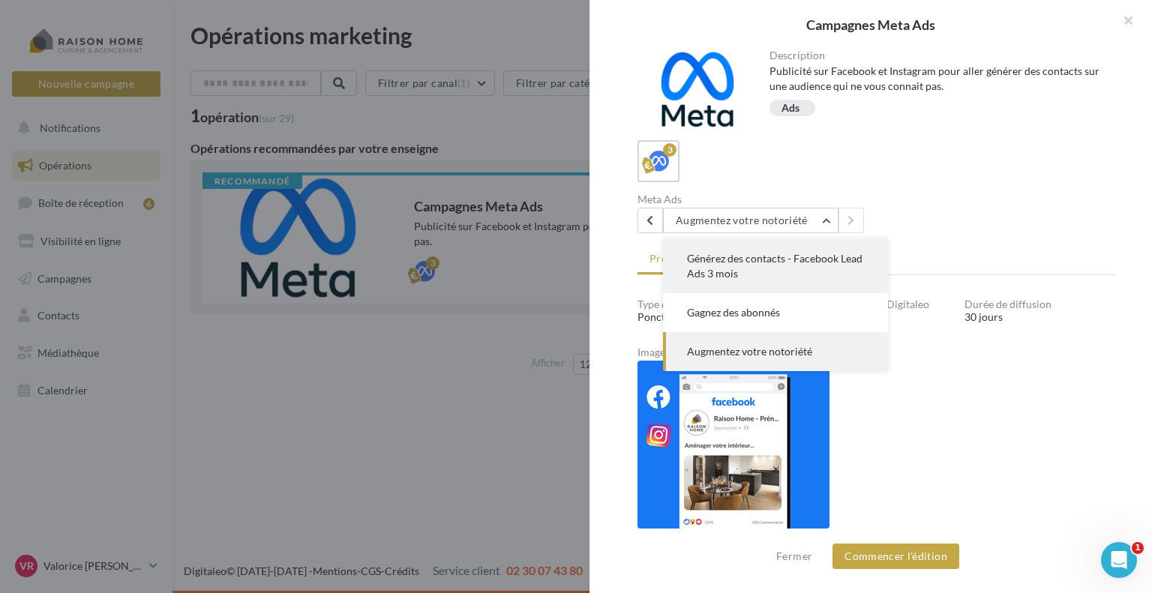
click at [793, 252] on span "Générez des contacts - Facebook Lead Ads 3 mois" at bounding box center [774, 266] width 175 height 28
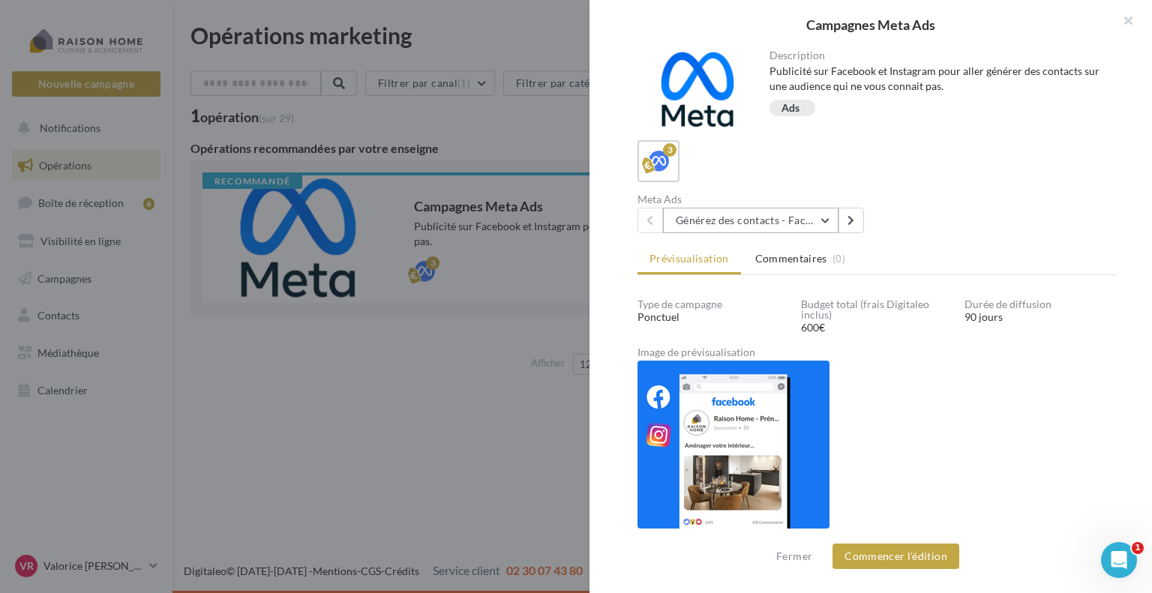
click at [825, 223] on button "Générez des contacts - Facebook Lead Ads 3 mois" at bounding box center [750, 220] width 175 height 25
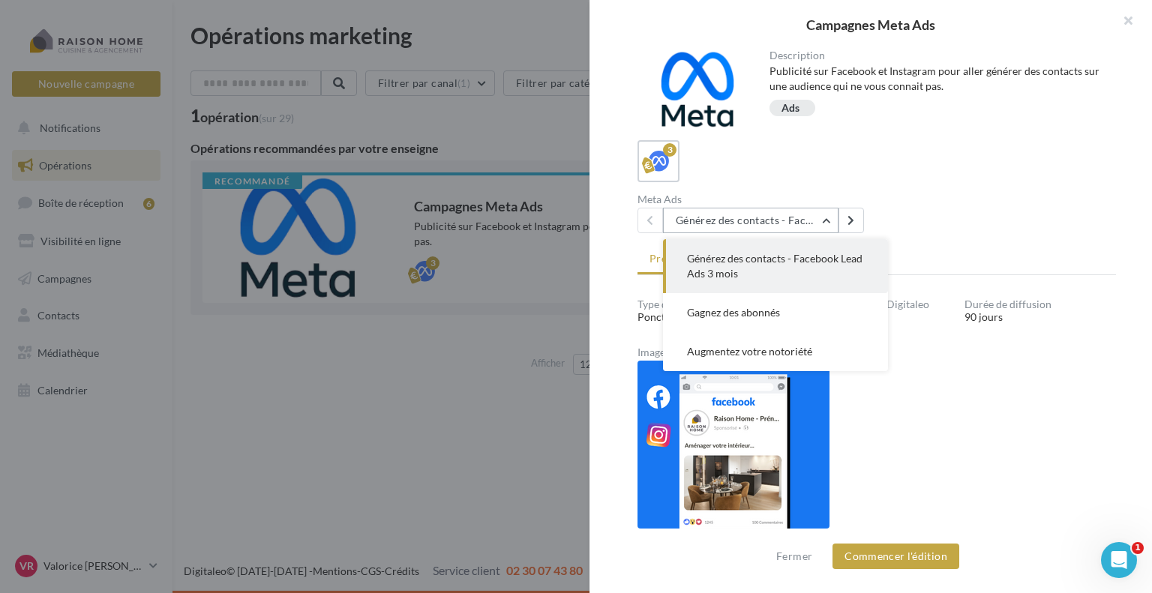
click at [825, 223] on button "Générez des contacts - Facebook Lead Ads 3 mois" at bounding box center [750, 220] width 175 height 25
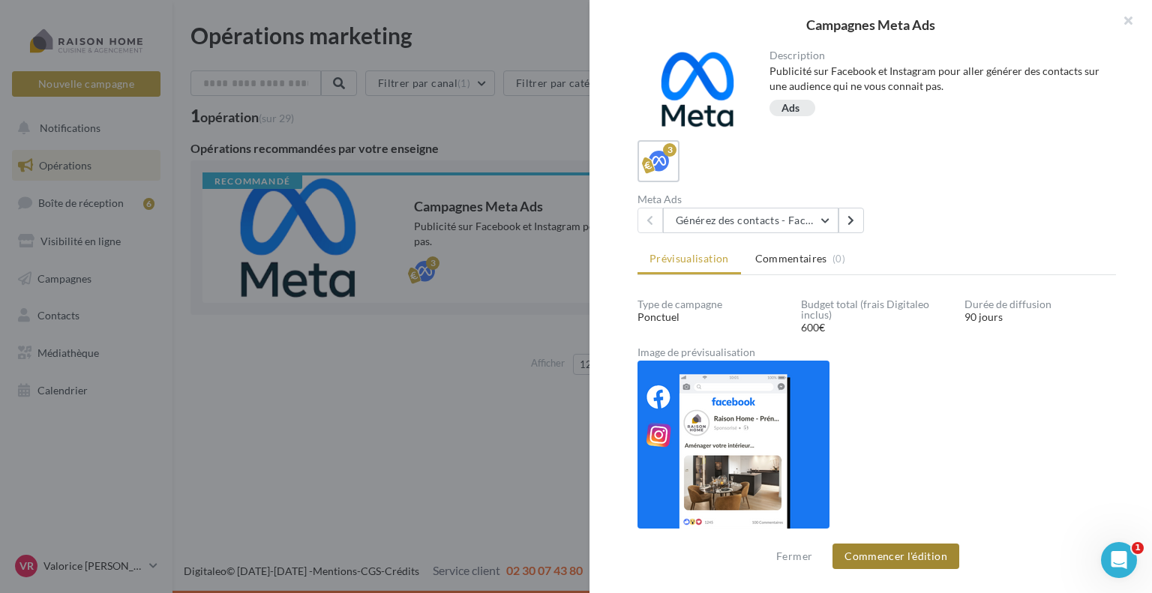
click at [894, 562] on button "Commencer l'édition" at bounding box center [895, 556] width 127 height 25
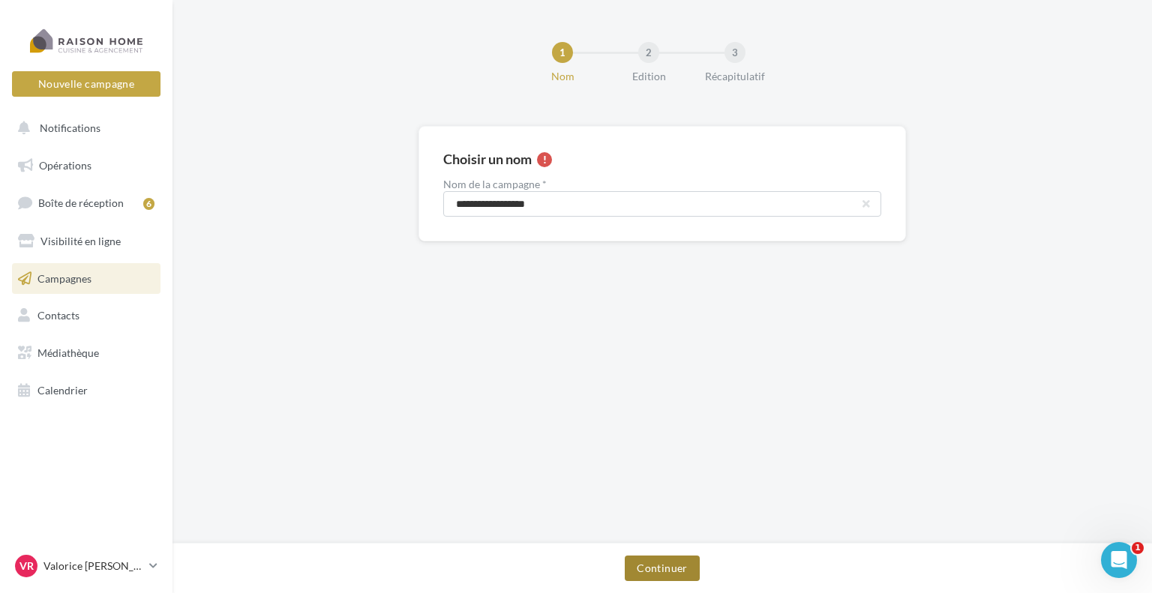
click at [663, 565] on button "Continuer" at bounding box center [662, 568] width 74 height 25
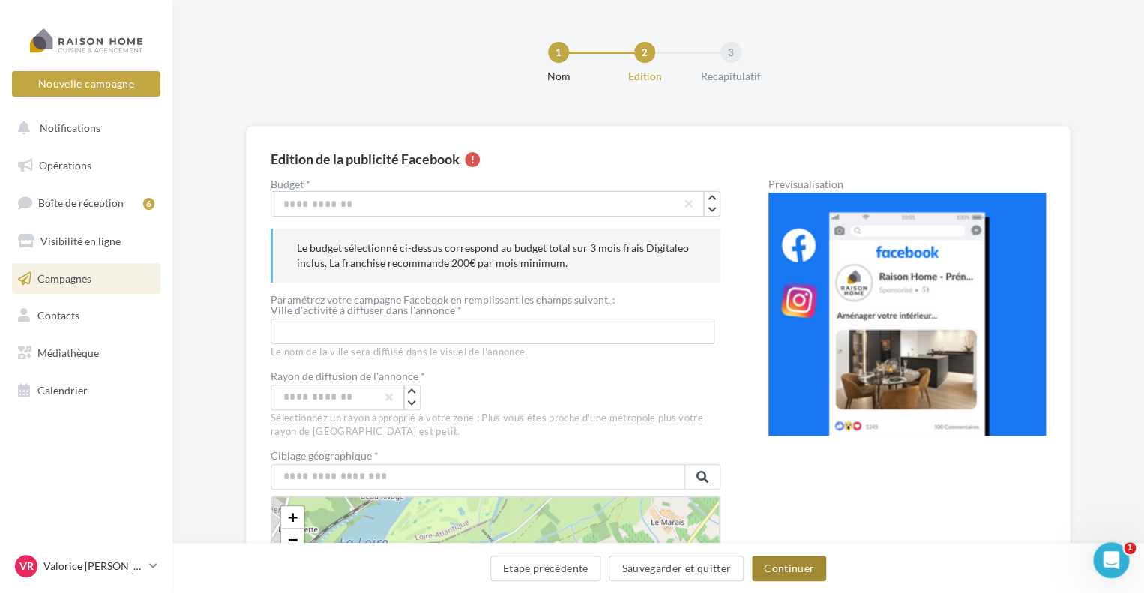
scroll to position [75, 0]
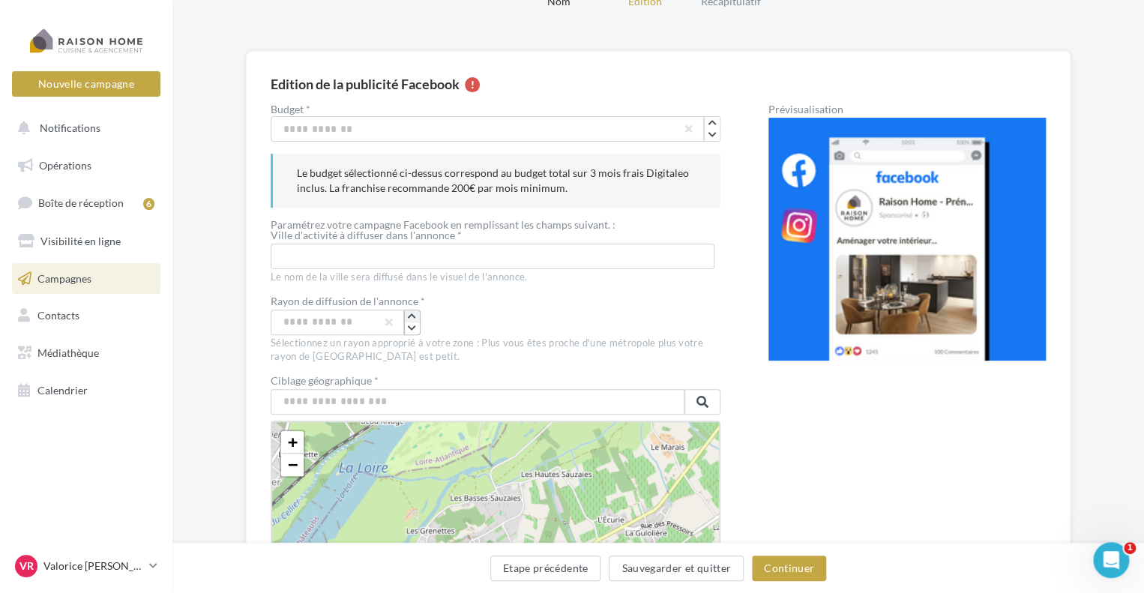
click at [413, 313] on icon "button" at bounding box center [412, 316] width 8 height 9
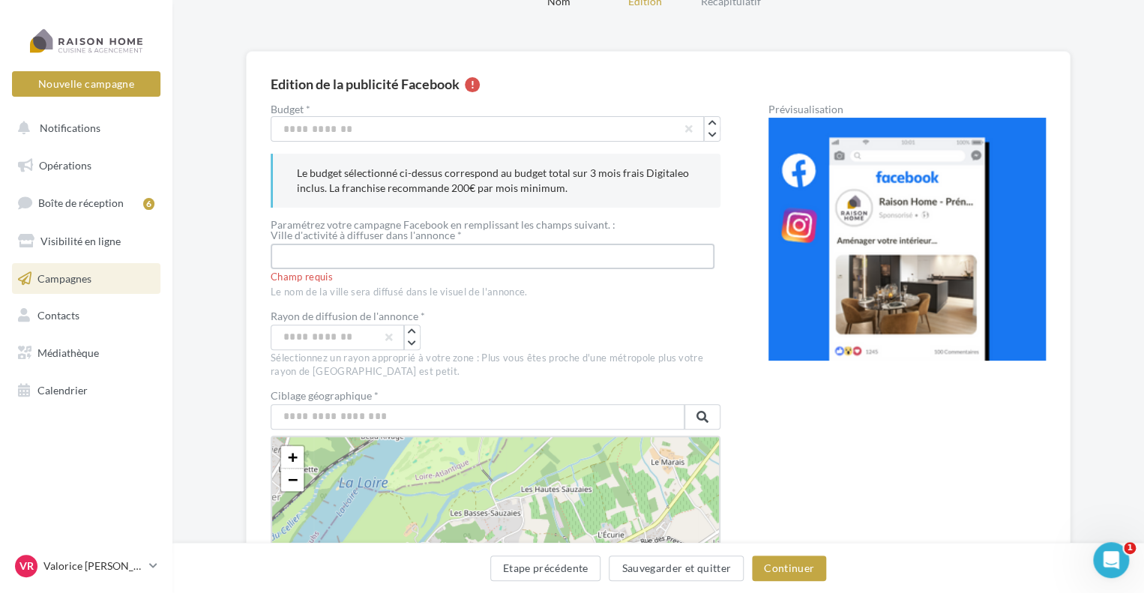
click at [377, 257] on input "text" at bounding box center [493, 256] width 444 height 25
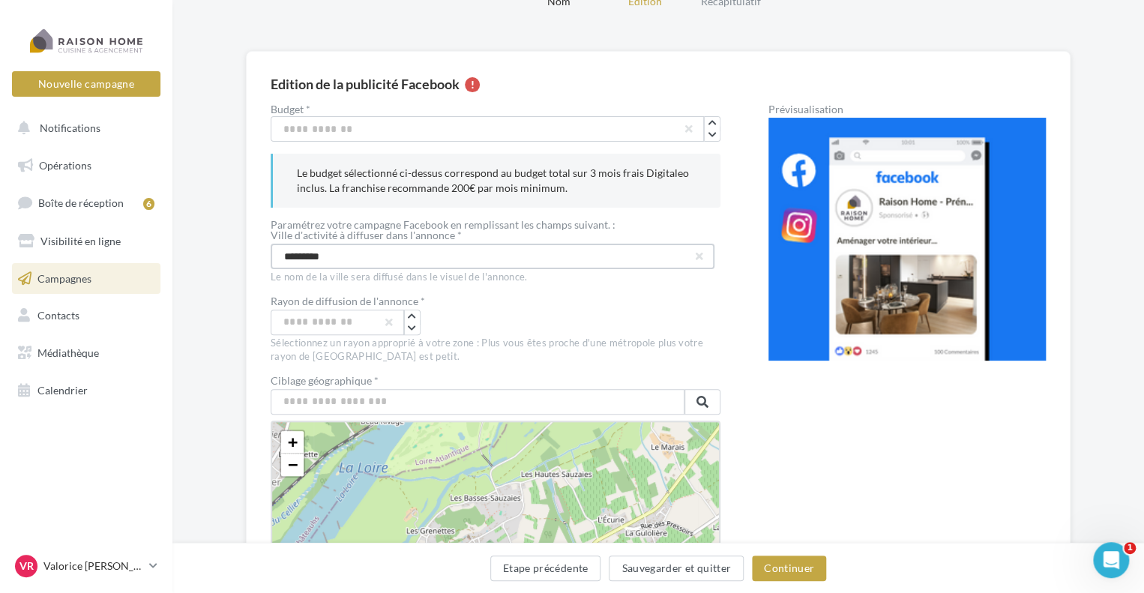
click at [311, 255] on input "*********" at bounding box center [493, 256] width 444 height 25
click at [348, 253] on input "**********" at bounding box center [493, 256] width 444 height 25
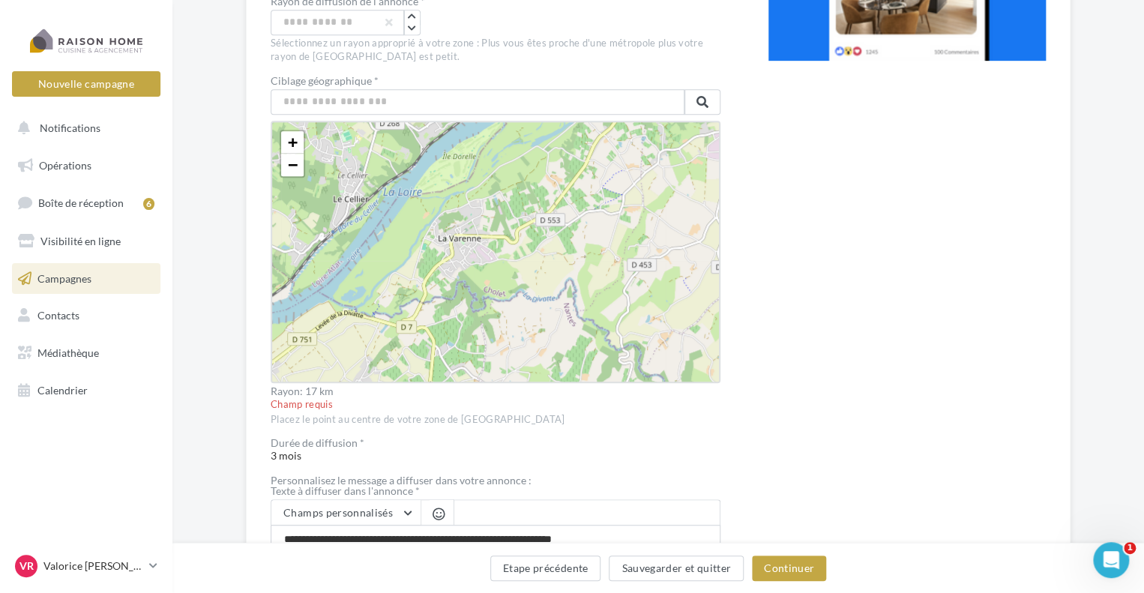
scroll to position [150, 0]
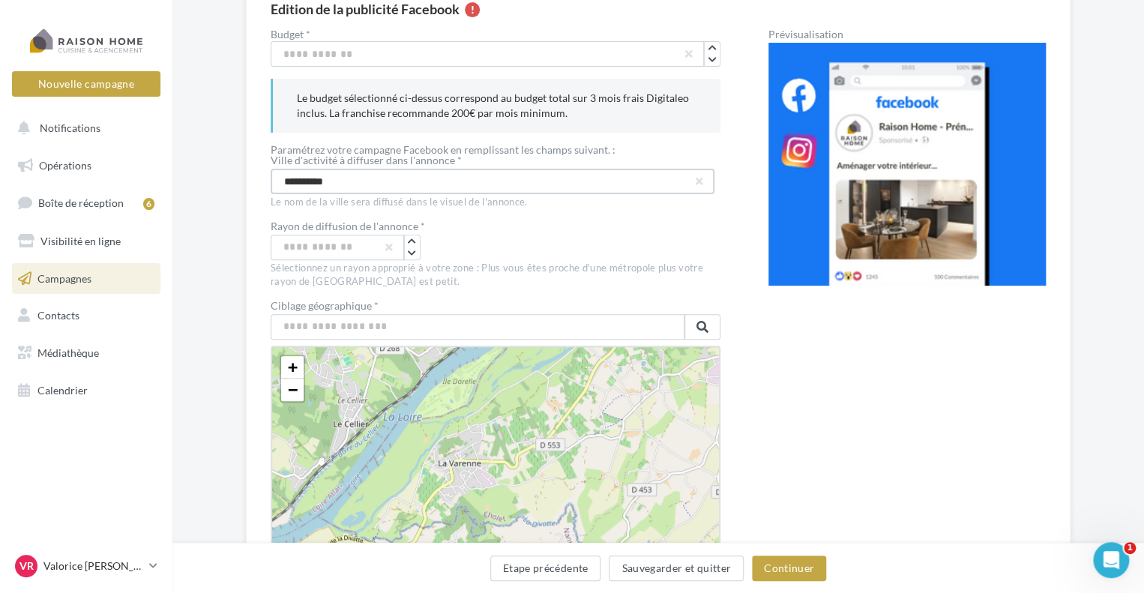
click at [346, 187] on input "**********" at bounding box center [493, 181] width 444 height 25
type input "**********"
click at [410, 242] on icon "button" at bounding box center [412, 241] width 8 height 9
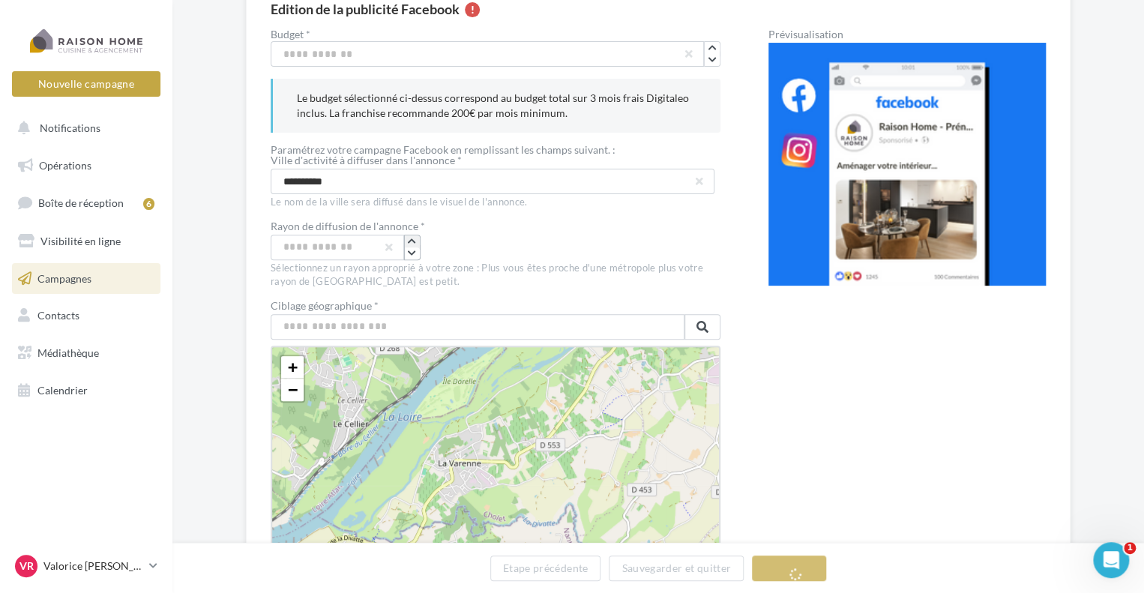
click at [410, 242] on icon "button" at bounding box center [412, 241] width 8 height 9
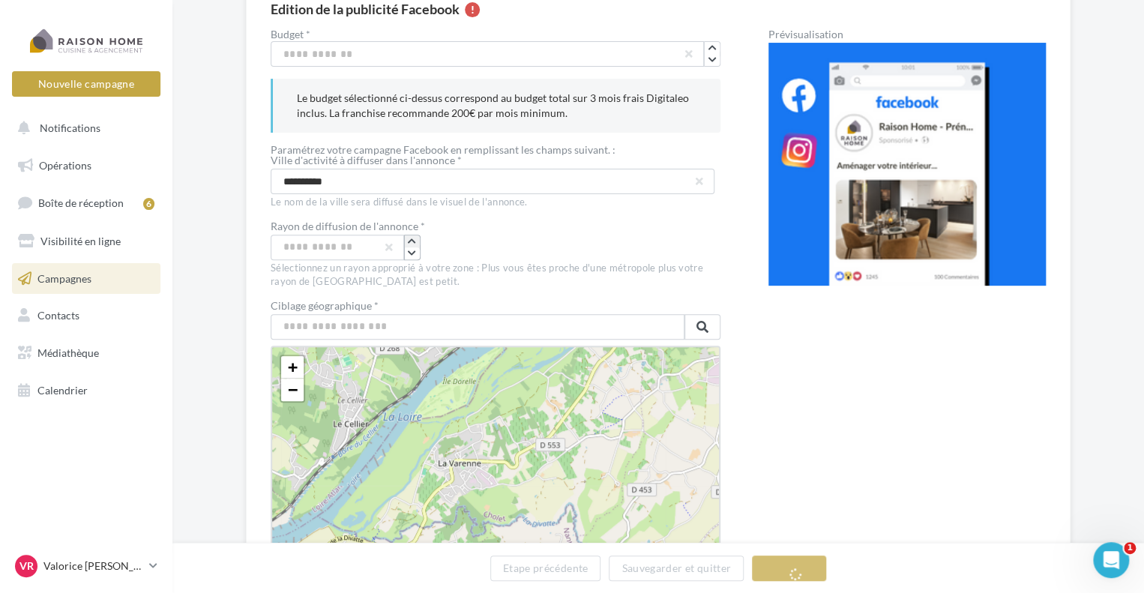
click at [410, 242] on icon "button" at bounding box center [412, 241] width 8 height 9
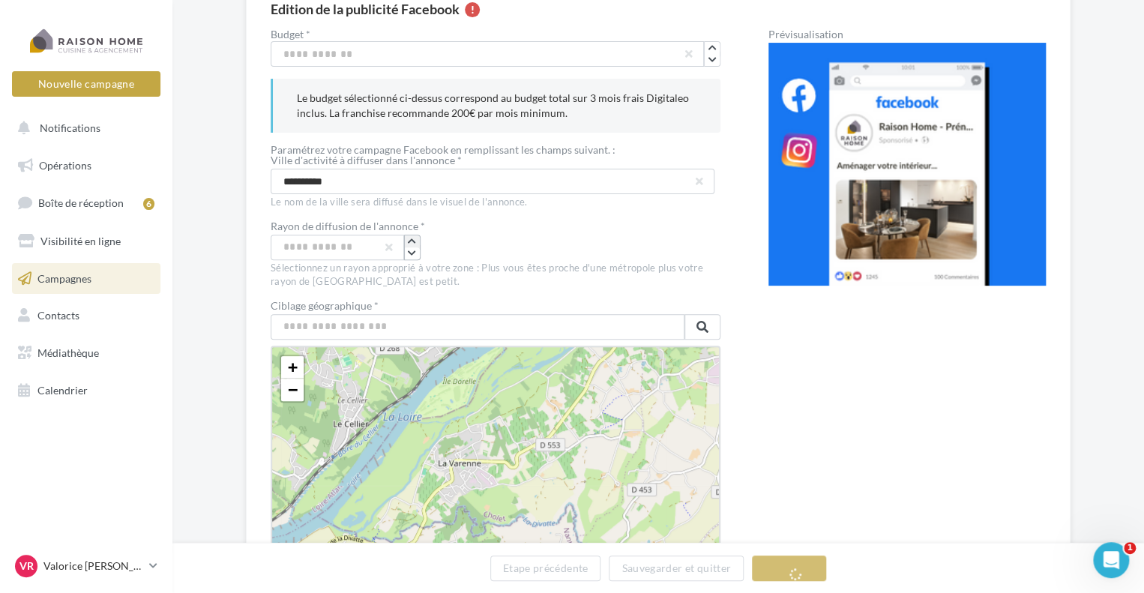
click at [411, 239] on icon "button" at bounding box center [412, 241] width 8 height 9
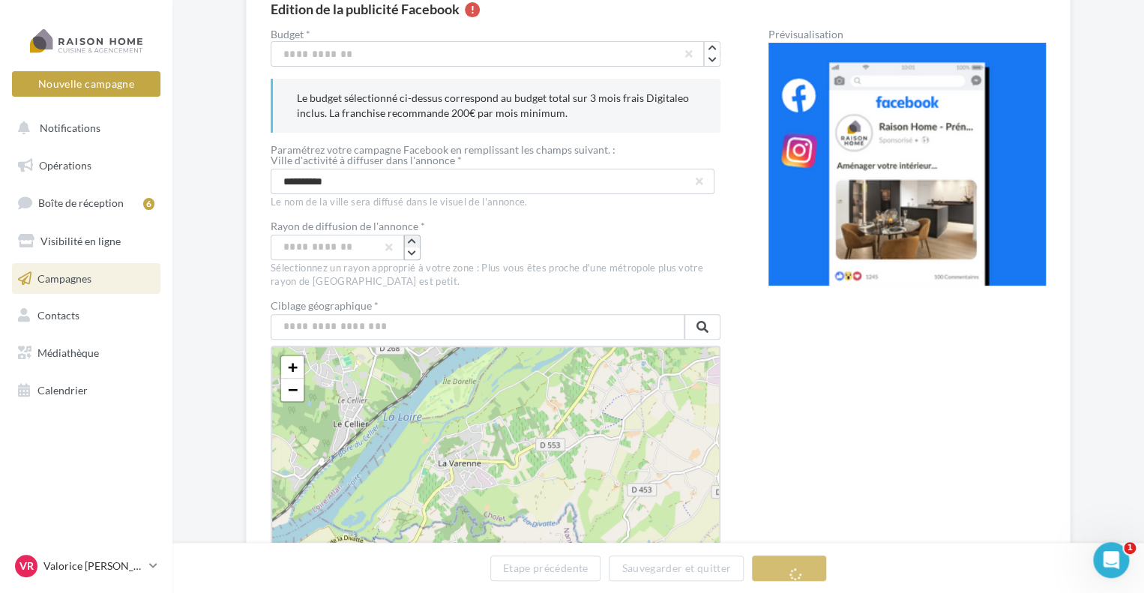
click at [411, 239] on icon "button" at bounding box center [412, 241] width 8 height 9
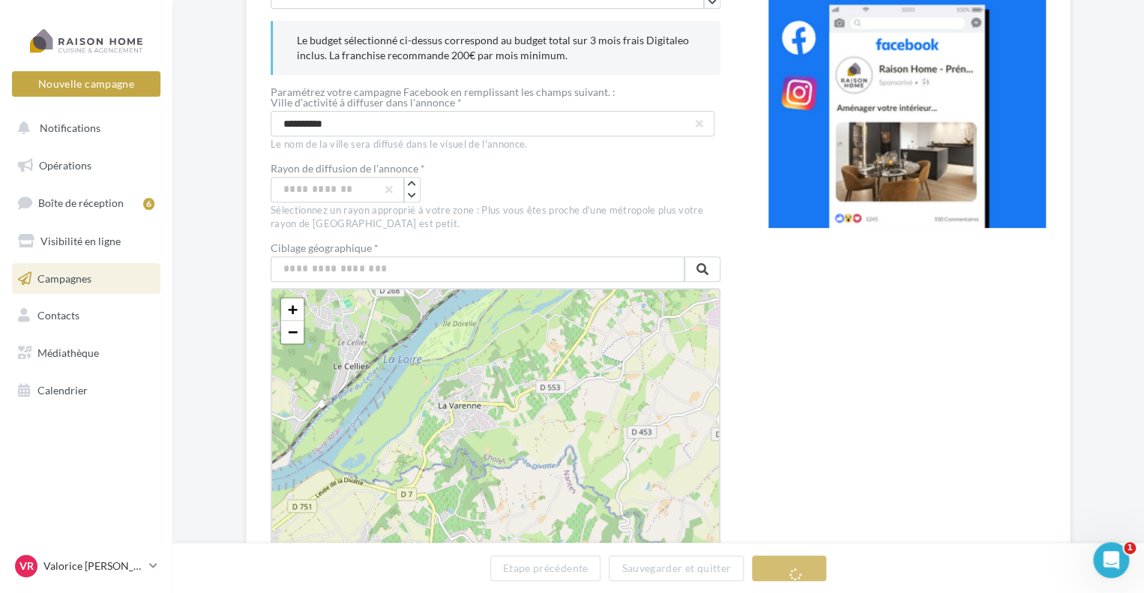
scroll to position [225, 0]
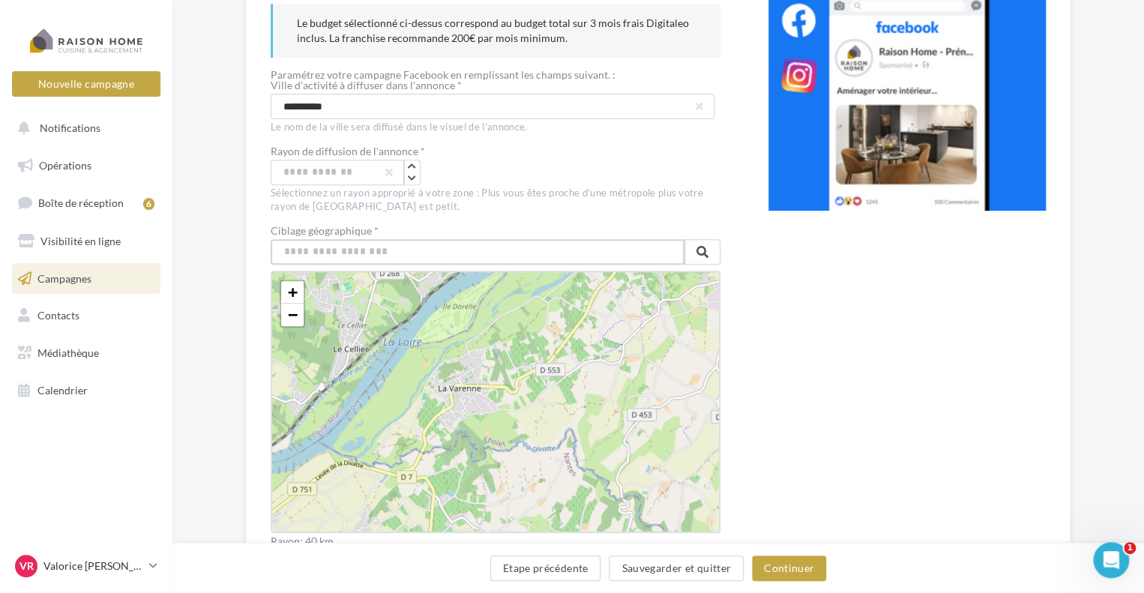
click at [430, 252] on input "text" at bounding box center [478, 251] width 414 height 25
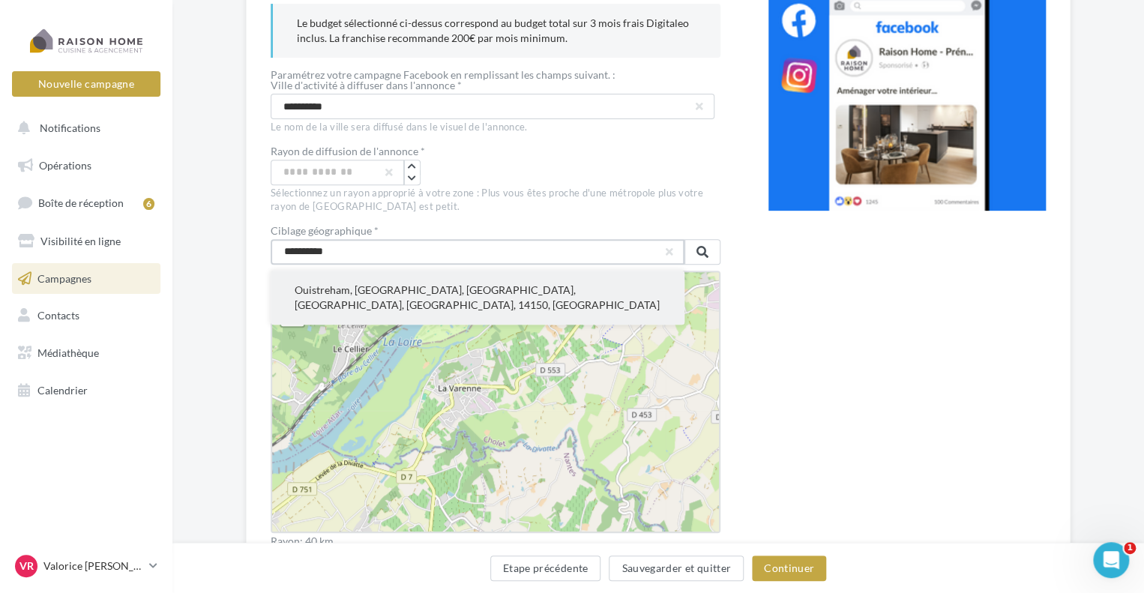
type input "**********"
click at [433, 284] on button "Ouistreham, Caen, Calvados, Normandie, France métropolitaine, 14150, France" at bounding box center [478, 298] width 414 height 54
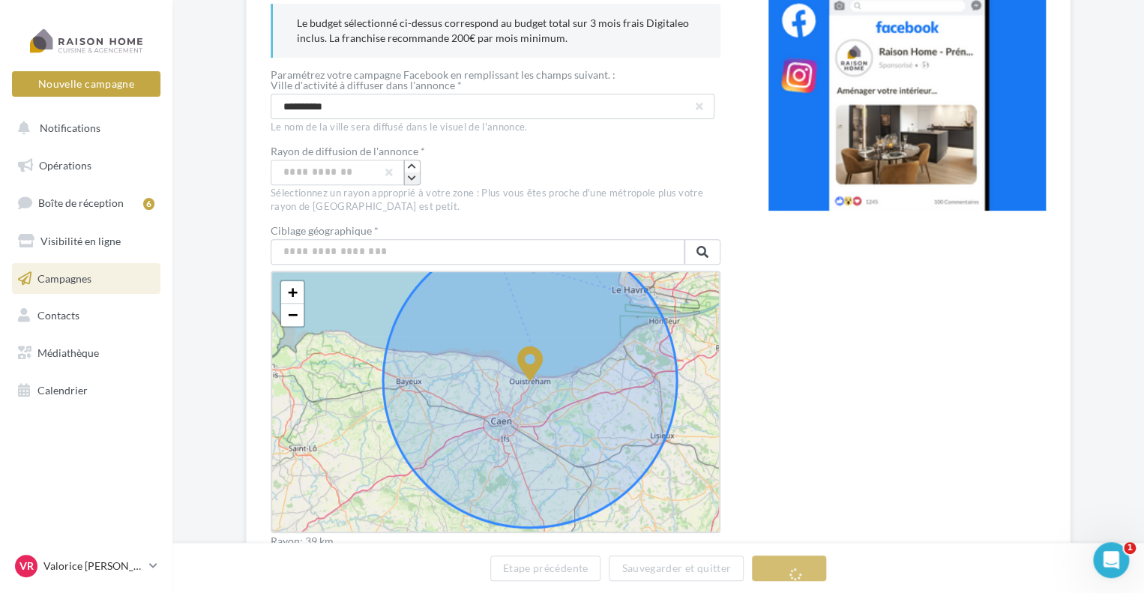
click at [414, 179] on icon "button" at bounding box center [412, 178] width 8 height 9
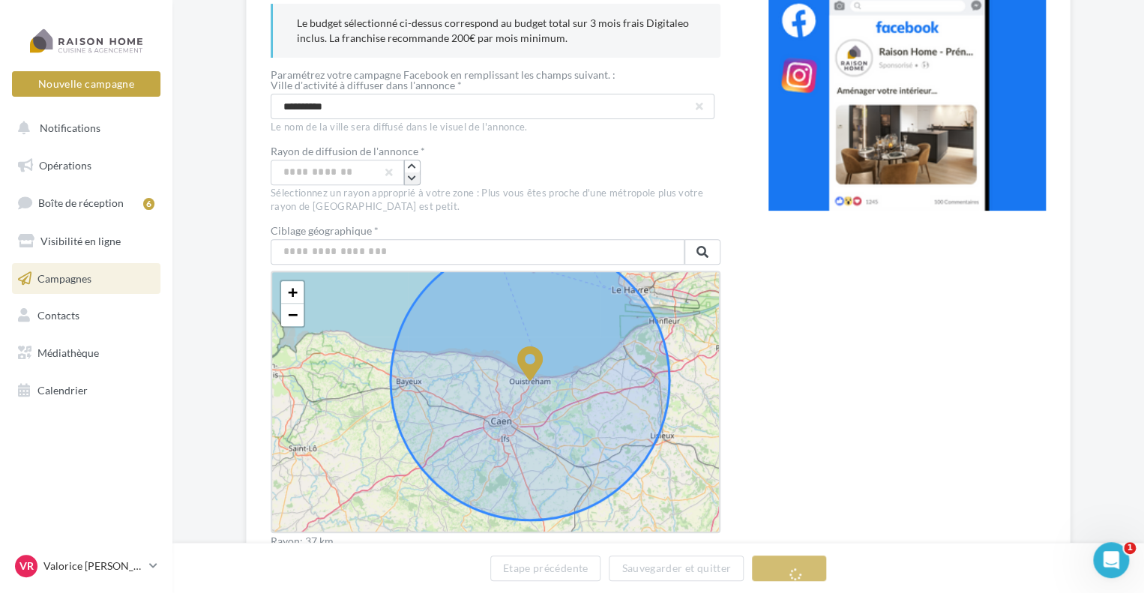
click at [414, 179] on icon "button" at bounding box center [412, 178] width 8 height 9
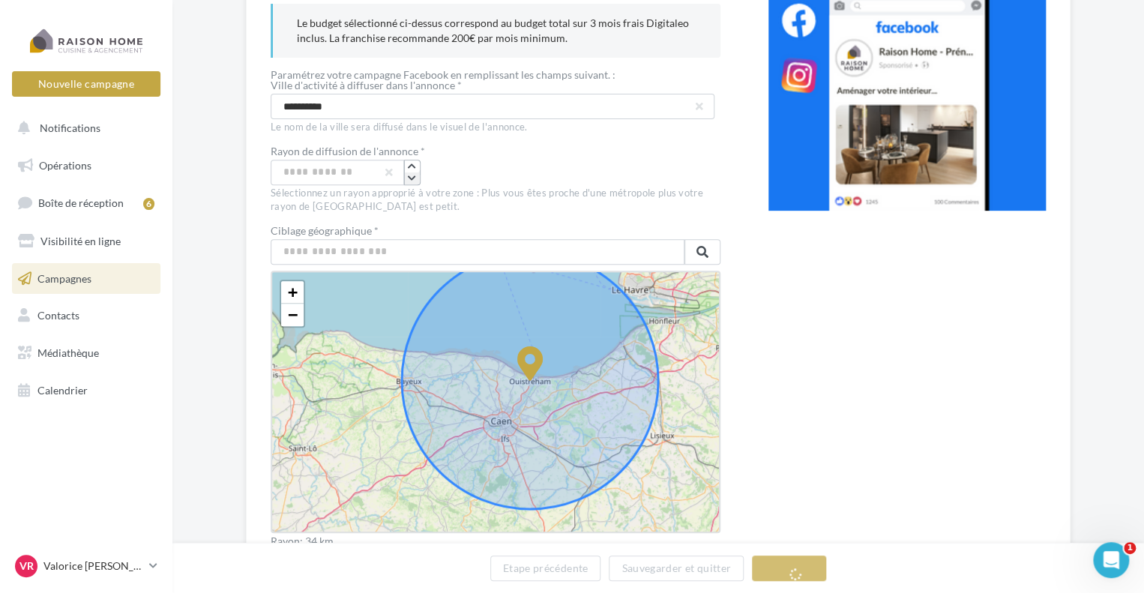
click at [414, 179] on icon "button" at bounding box center [412, 178] width 8 height 9
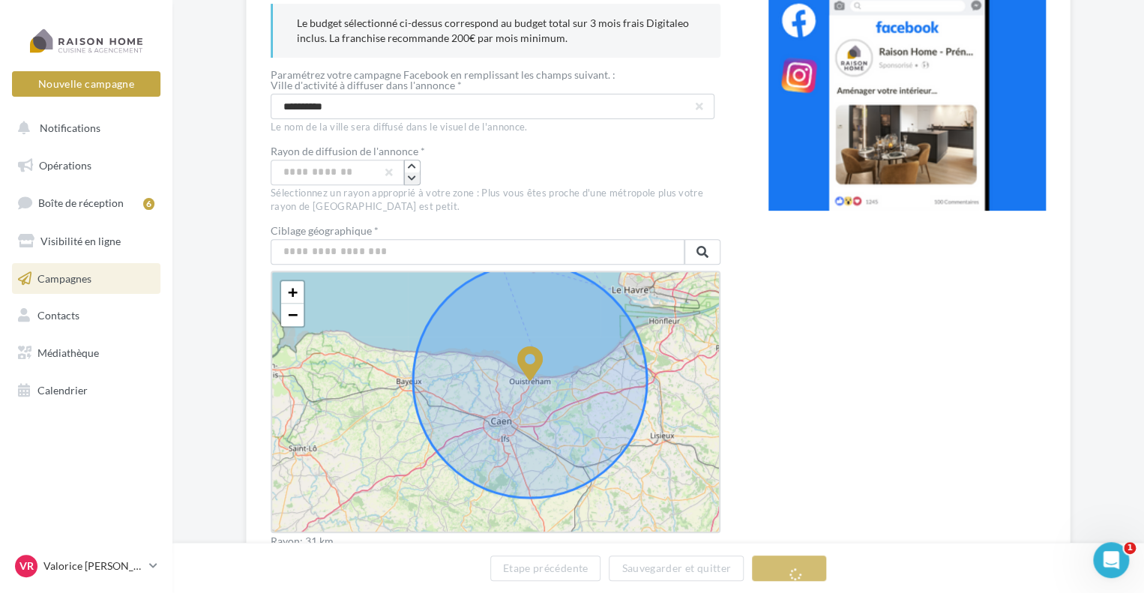
click at [414, 179] on icon "button" at bounding box center [412, 178] width 8 height 9
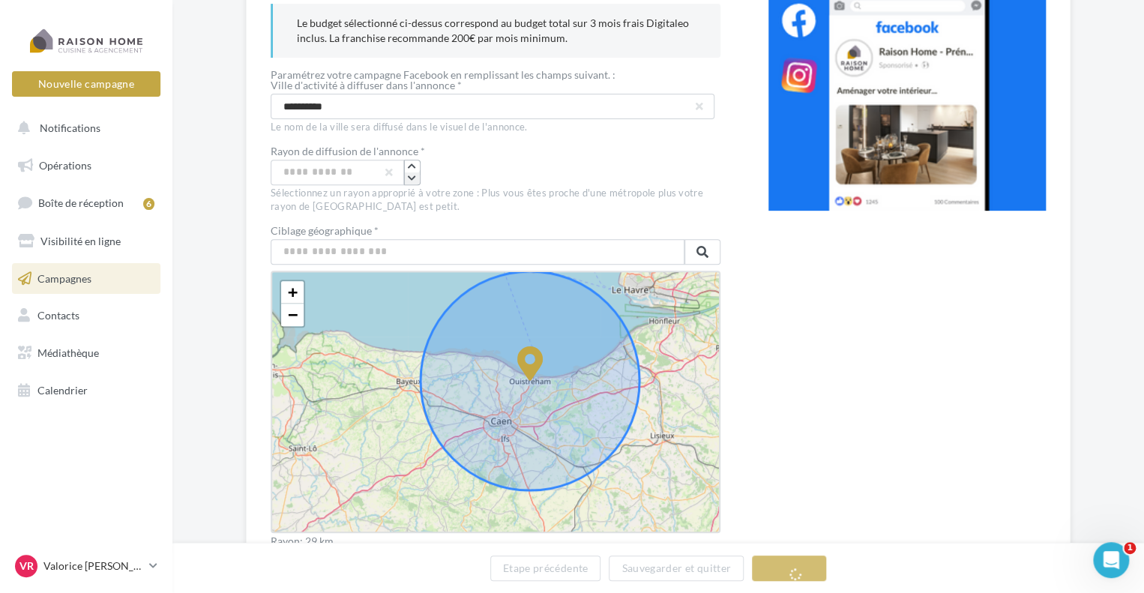
click at [414, 179] on icon "button" at bounding box center [412, 178] width 8 height 9
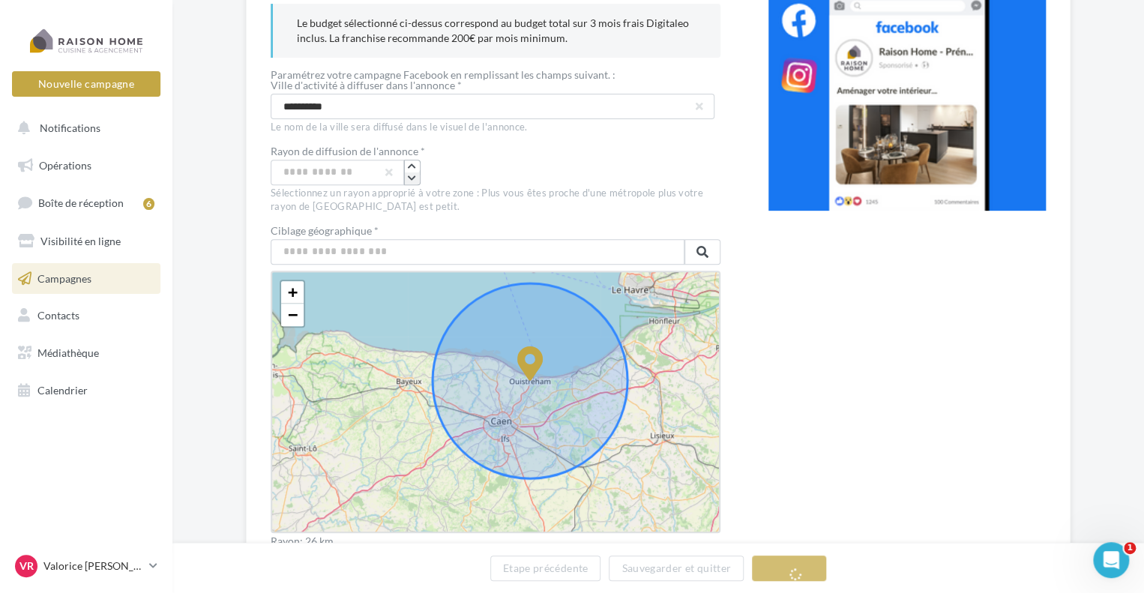
click at [414, 179] on icon "button" at bounding box center [412, 178] width 8 height 9
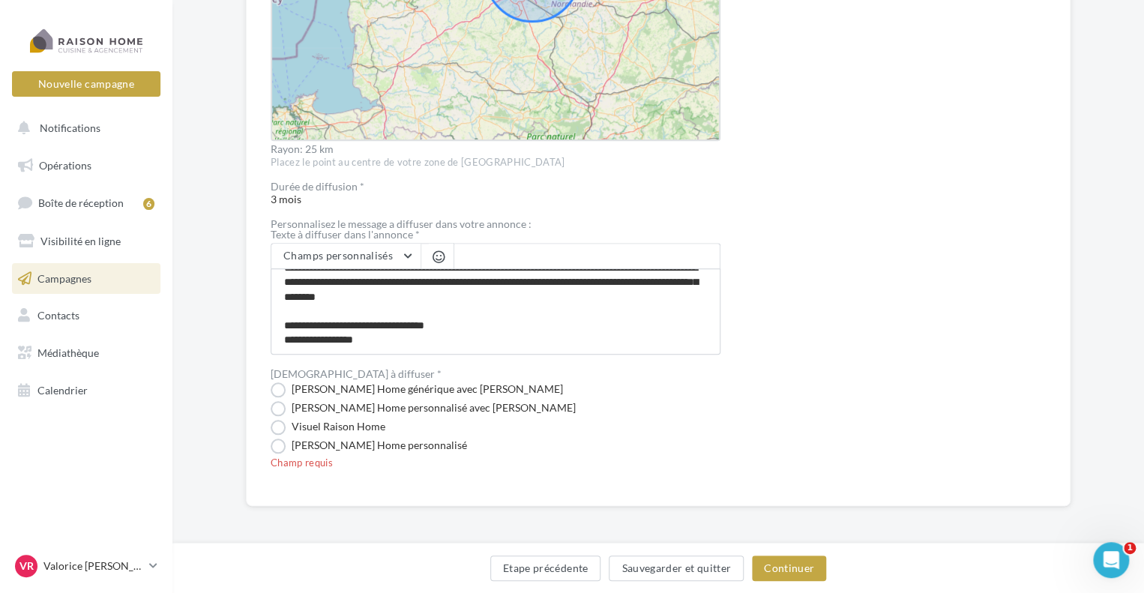
scroll to position [619, 0]
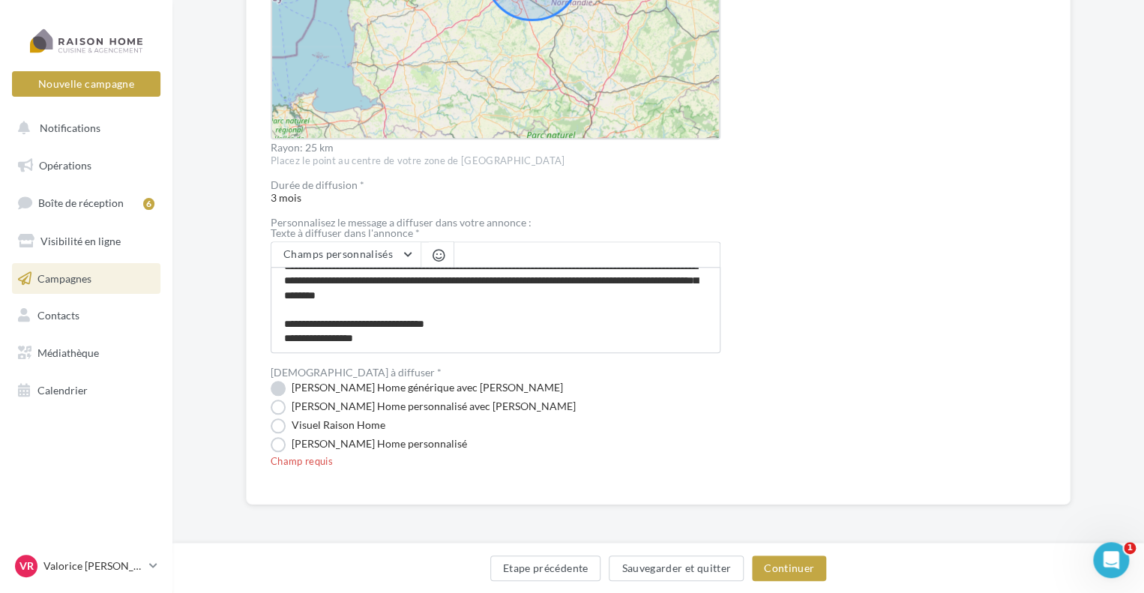
click at [278, 386] on label "Visuel Raison Home générique avec Nom" at bounding box center [417, 388] width 292 height 15
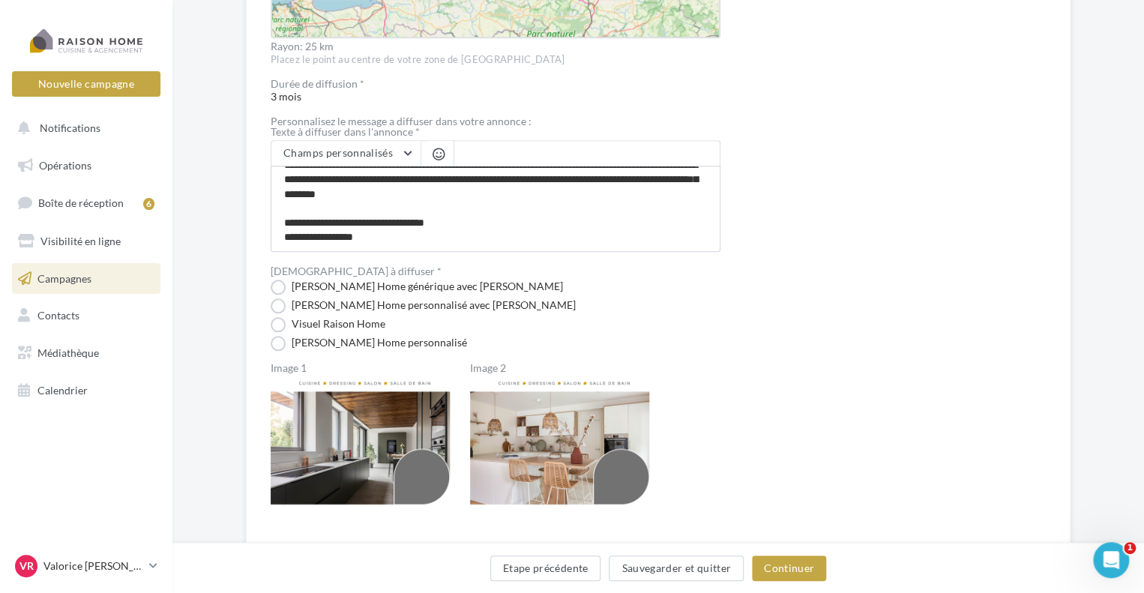
scroll to position [808, 0]
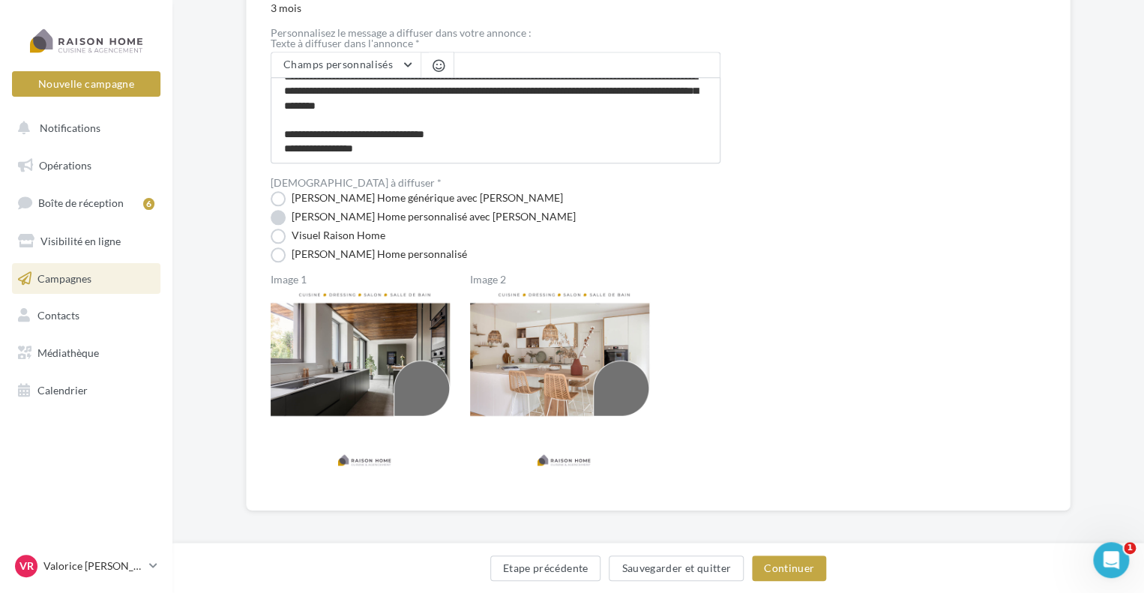
click at [277, 217] on label "Visuel Raison Home personnalisé avec Nom" at bounding box center [423, 217] width 305 height 15
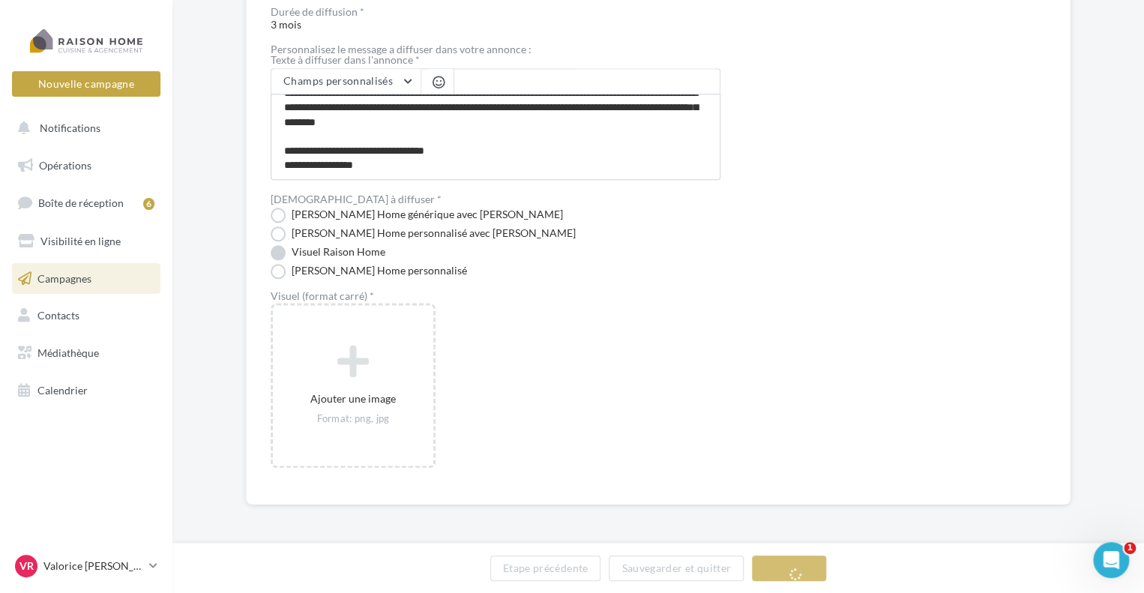
scroll to position [807, 0]
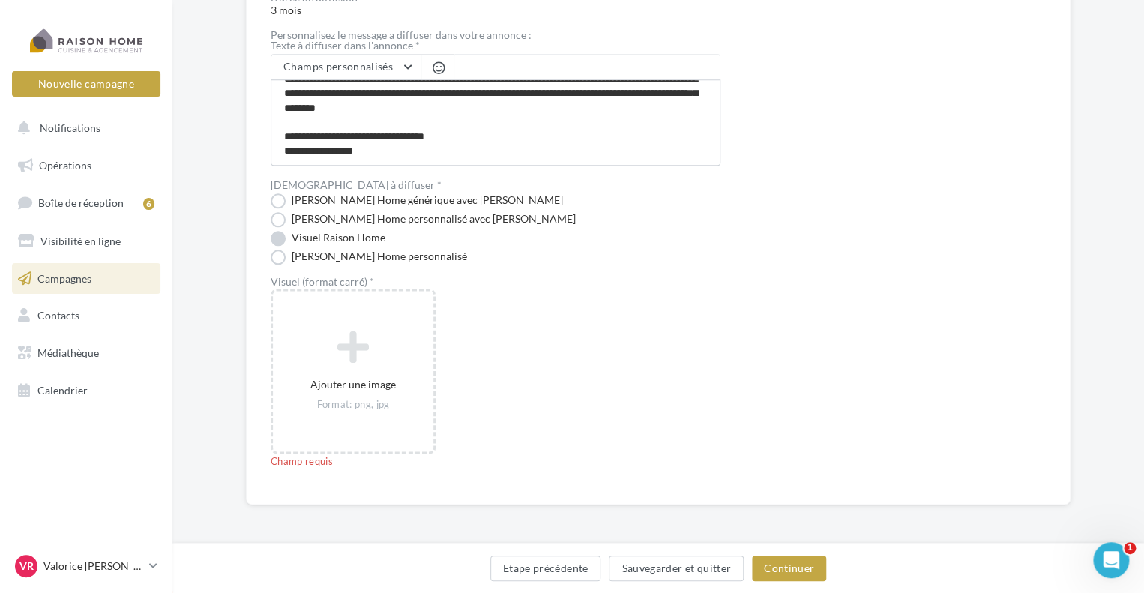
click at [276, 235] on label "Visuel Raison Home" at bounding box center [328, 238] width 115 height 15
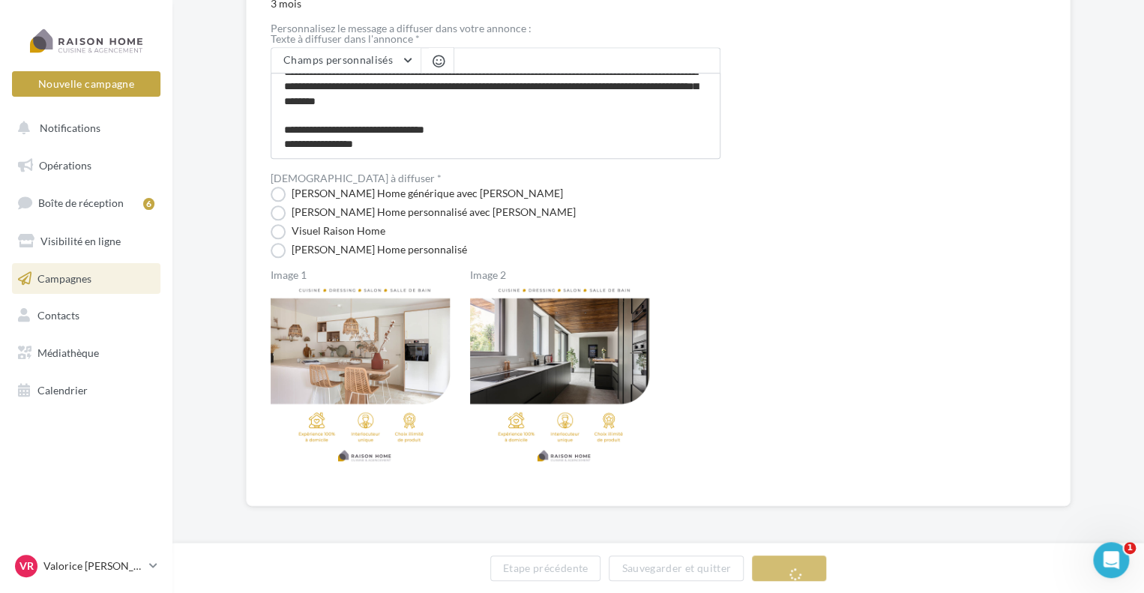
scroll to position [814, 0]
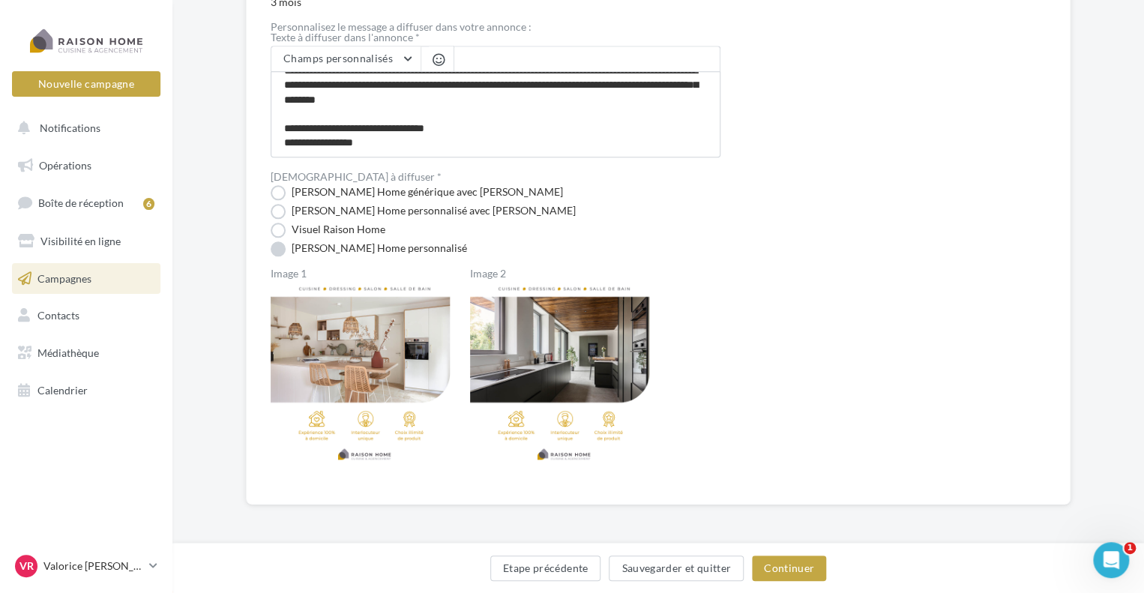
click at [280, 250] on label "Visuel Raison Home personnalisé" at bounding box center [369, 248] width 196 height 15
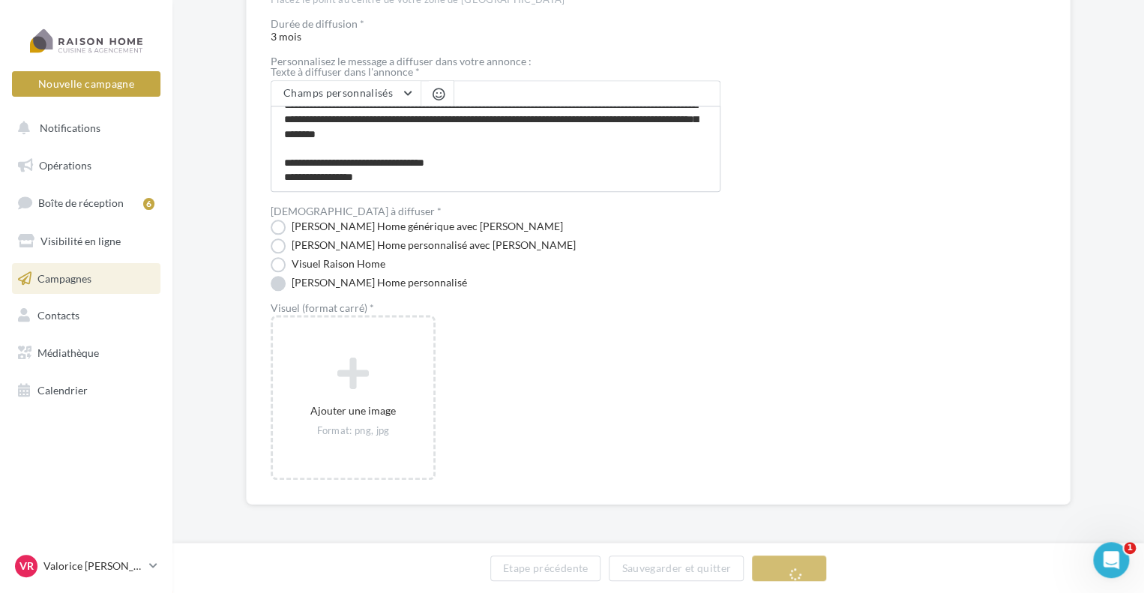
scroll to position [795, 0]
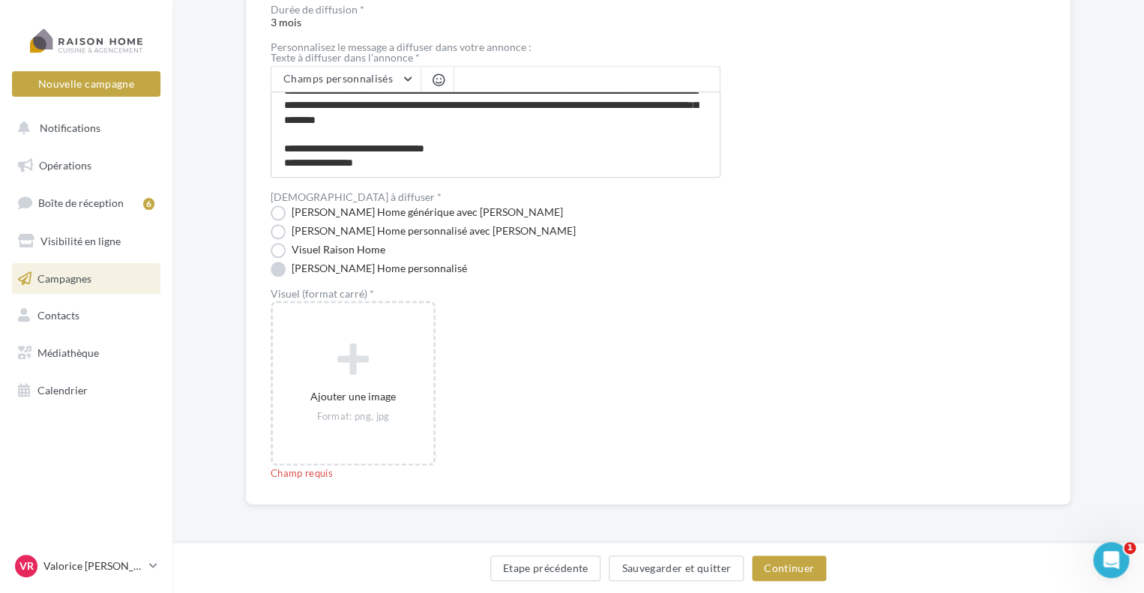
click at [280, 250] on label "Visuel Raison Home" at bounding box center [328, 250] width 115 height 15
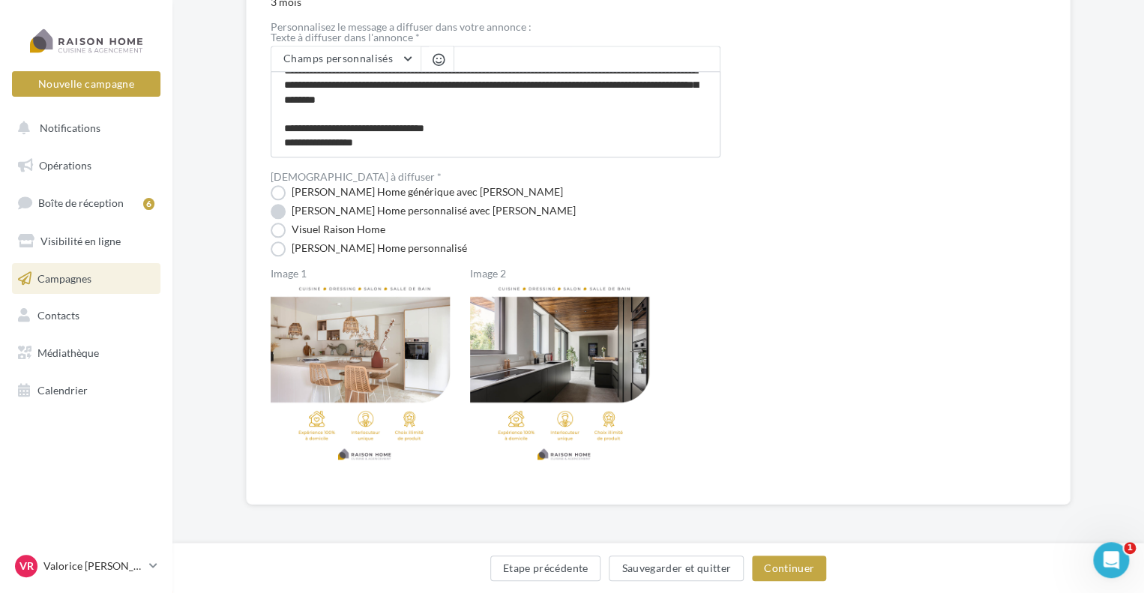
click at [285, 210] on label "Visuel Raison Home personnalisé avec Nom" at bounding box center [423, 211] width 305 height 15
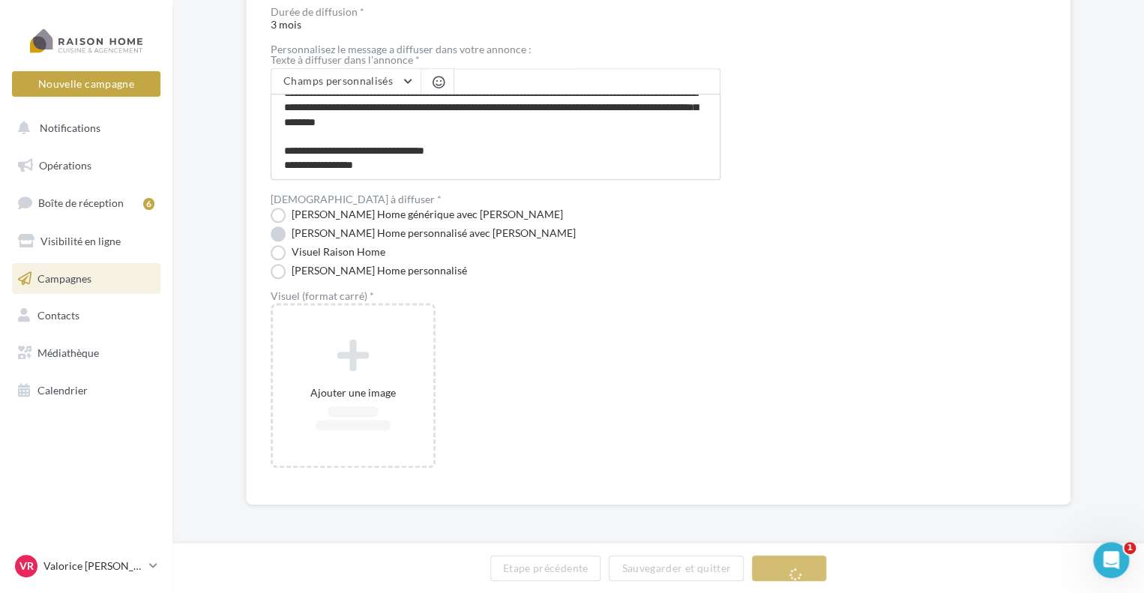
scroll to position [792, 0]
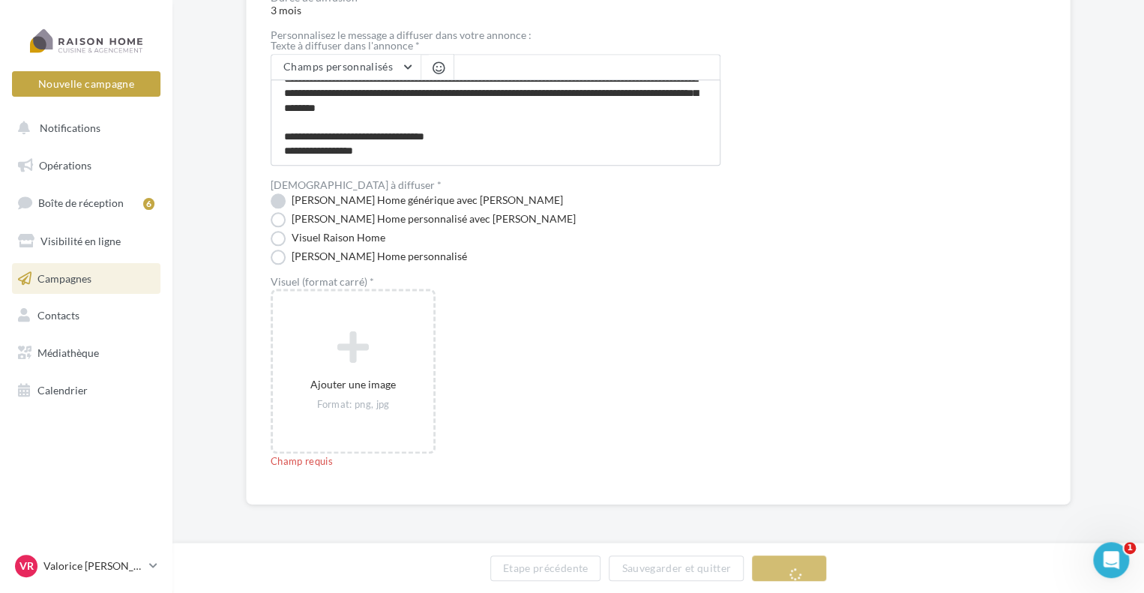
click at [281, 201] on label "Visuel Raison Home générique avec Nom" at bounding box center [417, 200] width 292 height 15
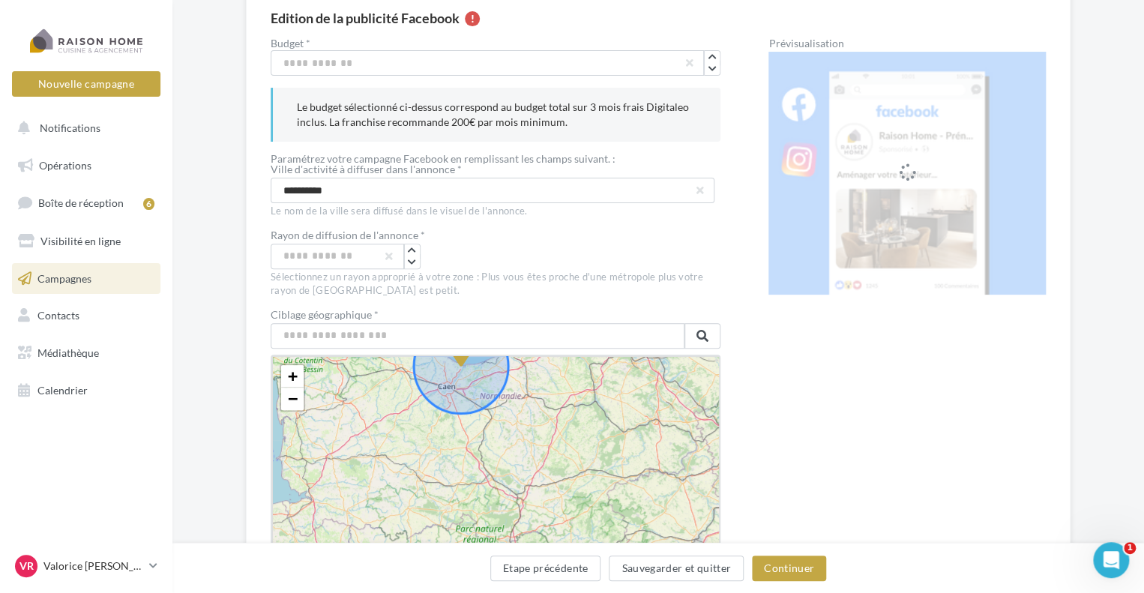
scroll to position [64, 0]
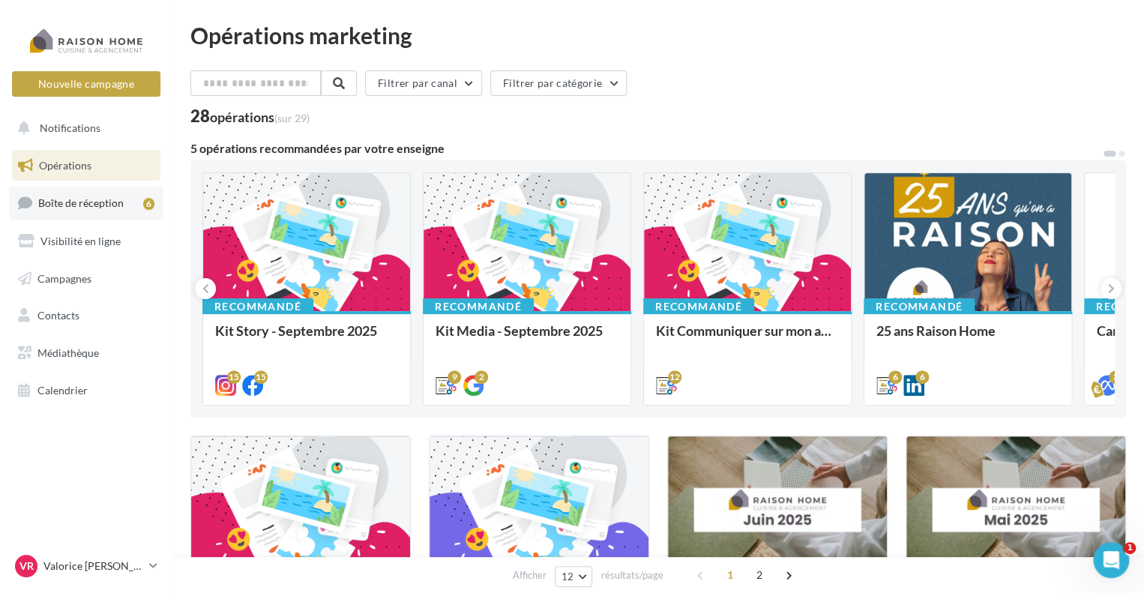
click at [120, 208] on span "Boîte de réception" at bounding box center [80, 202] width 85 height 13
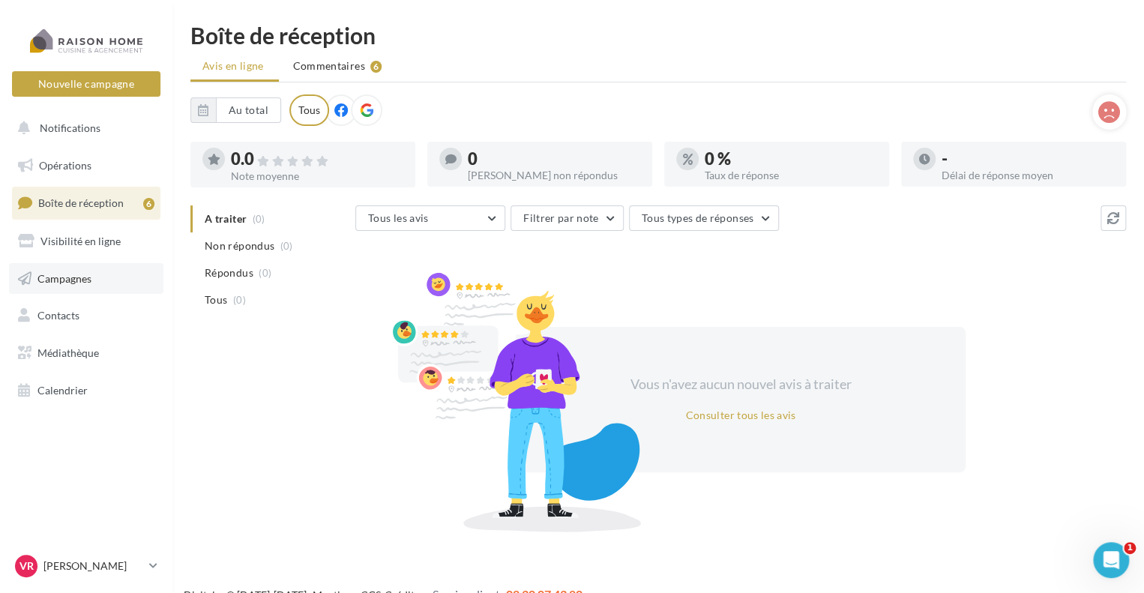
click at [105, 277] on link "Campagnes" at bounding box center [86, 278] width 154 height 31
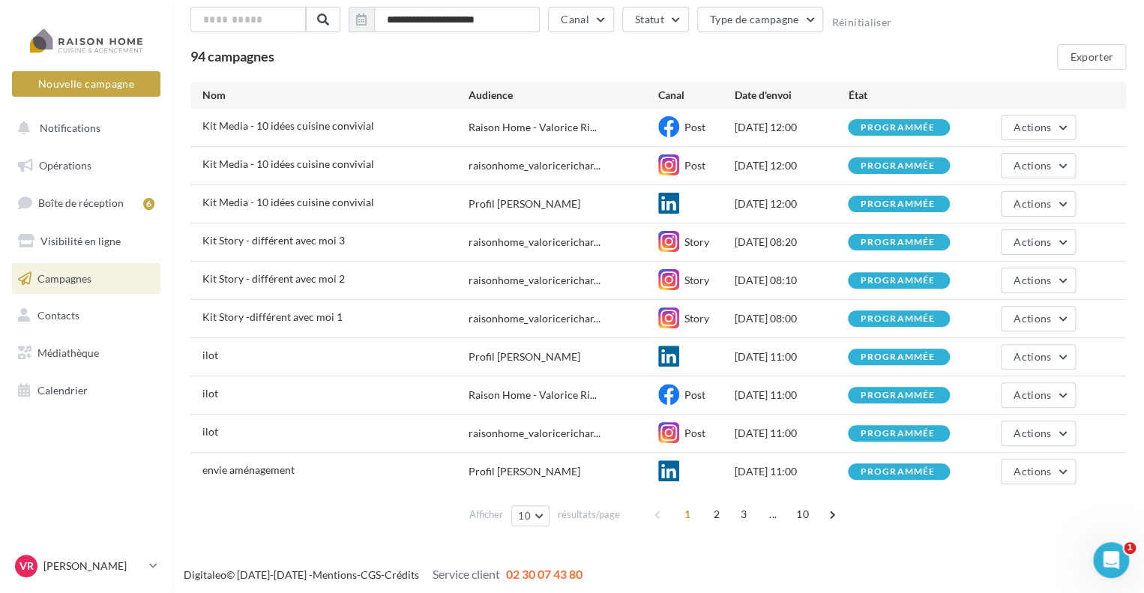
scroll to position [89, 0]
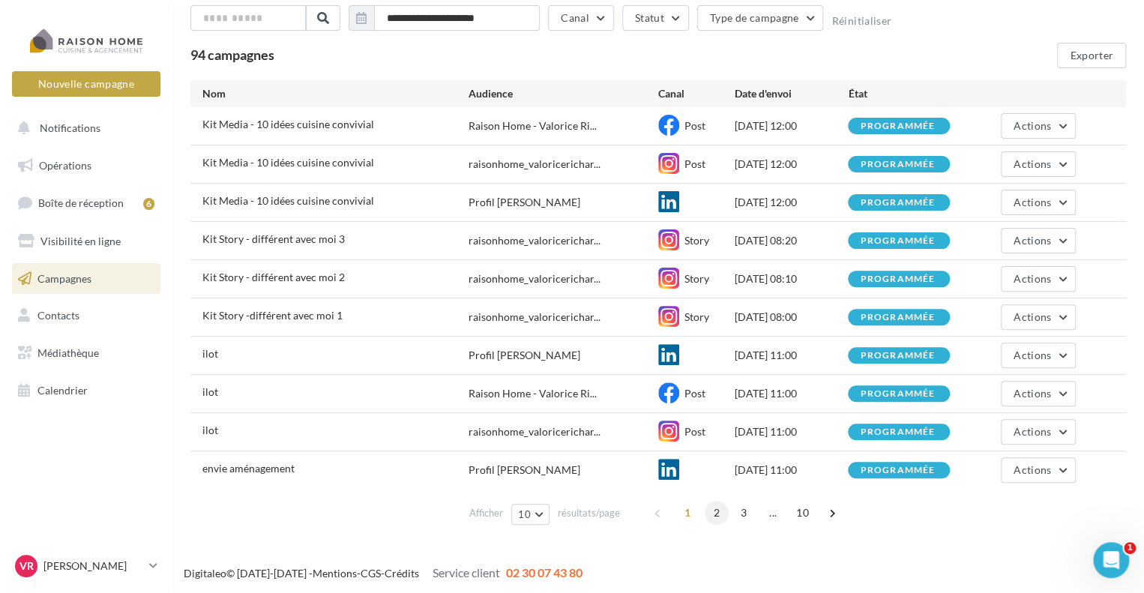
click at [717, 514] on span "2" at bounding box center [717, 513] width 24 height 24
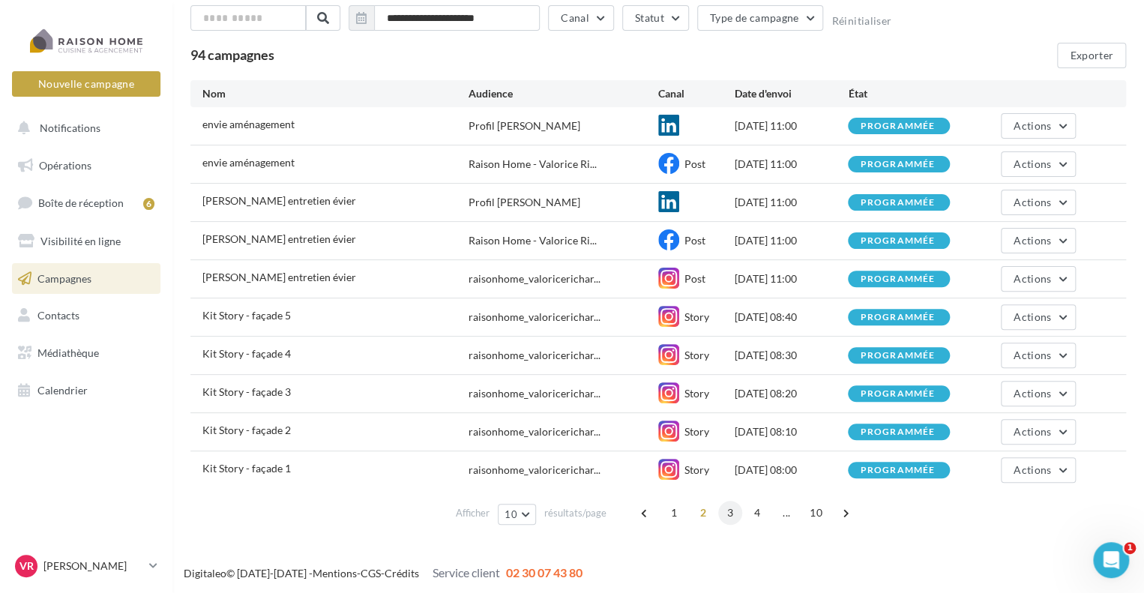
click at [734, 515] on span "3" at bounding box center [730, 513] width 24 height 24
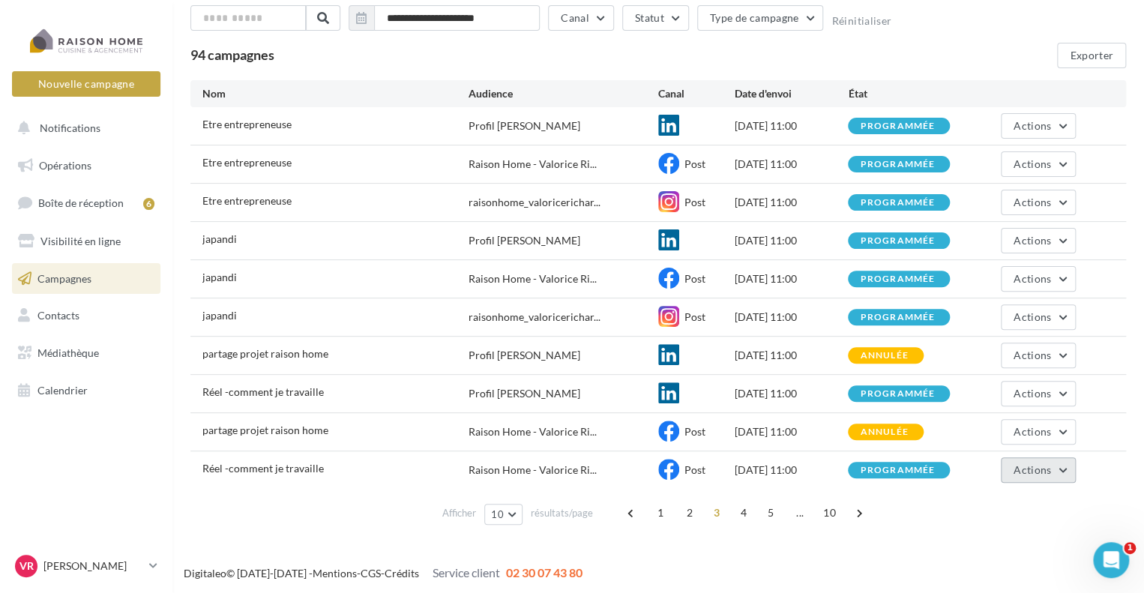
click at [1016, 473] on span "Actions" at bounding box center [1032, 469] width 37 height 13
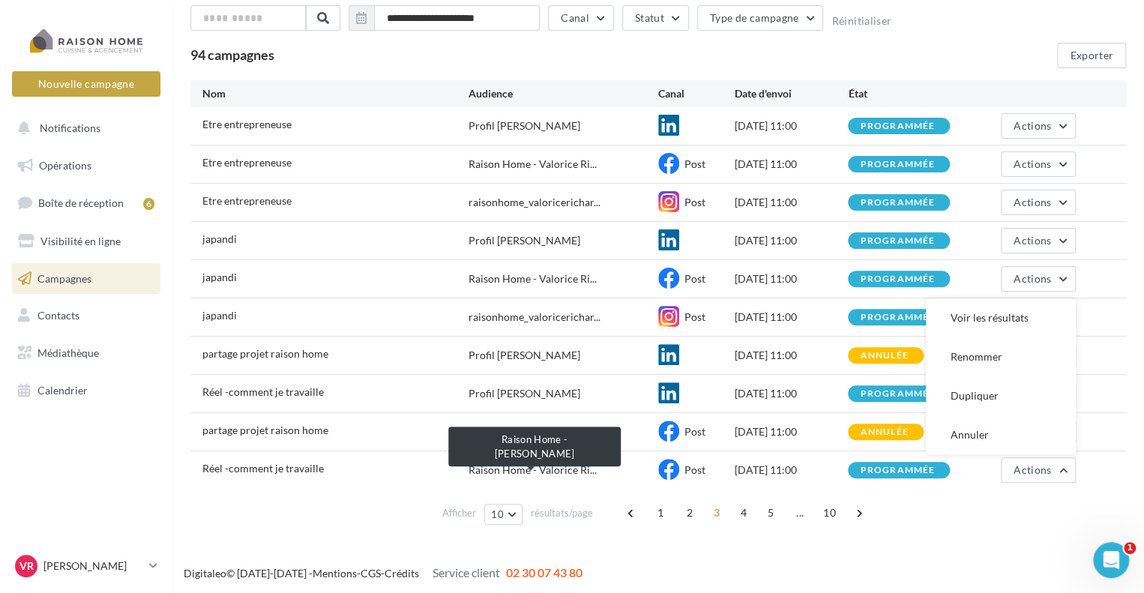
click at [573, 470] on span "Raison Home - Valorice Ri..." at bounding box center [533, 470] width 128 height 15
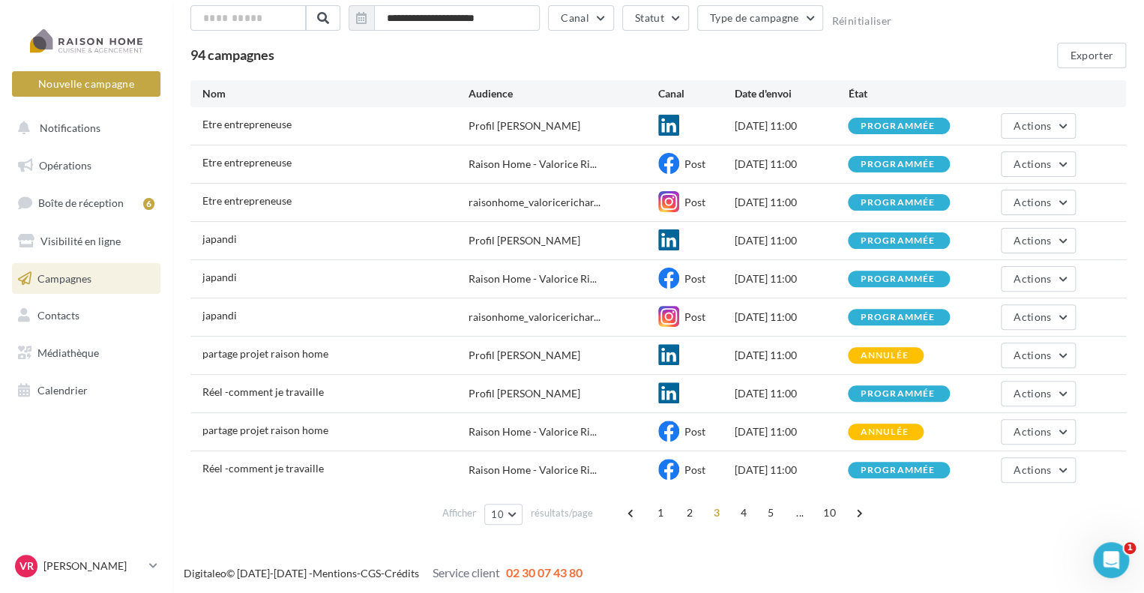
click at [285, 473] on div "Réel -comment je travaille" at bounding box center [262, 468] width 121 height 15
click at [1044, 470] on span "Actions" at bounding box center [1032, 469] width 37 height 13
click at [988, 311] on button "Voir les résultats" at bounding box center [1001, 317] width 150 height 39
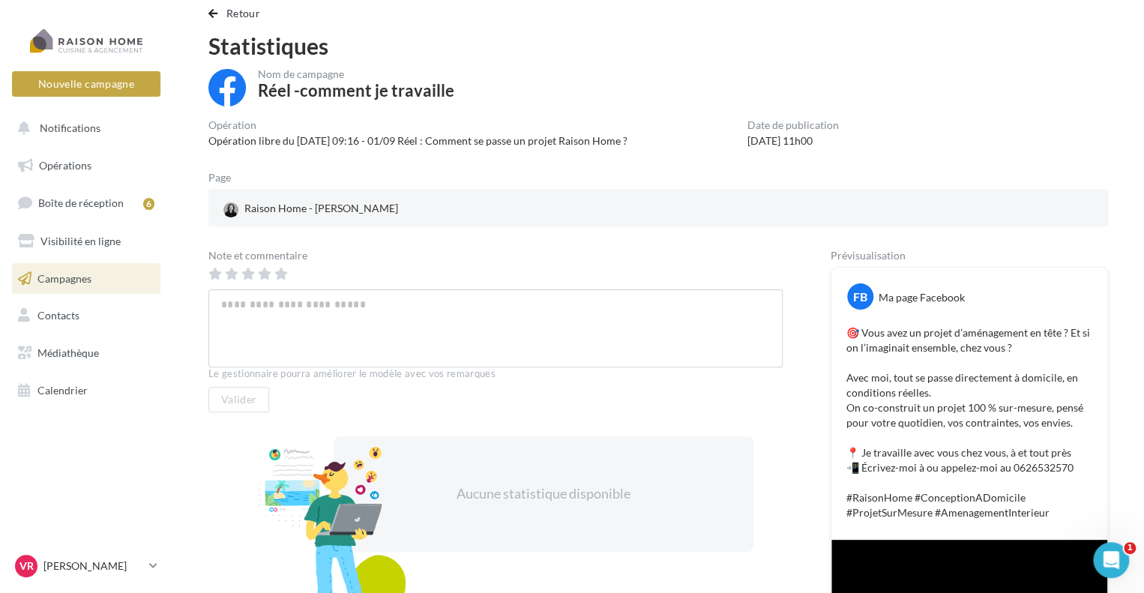
scroll to position [30, 0]
